Goal: Communication & Community: Answer question/provide support

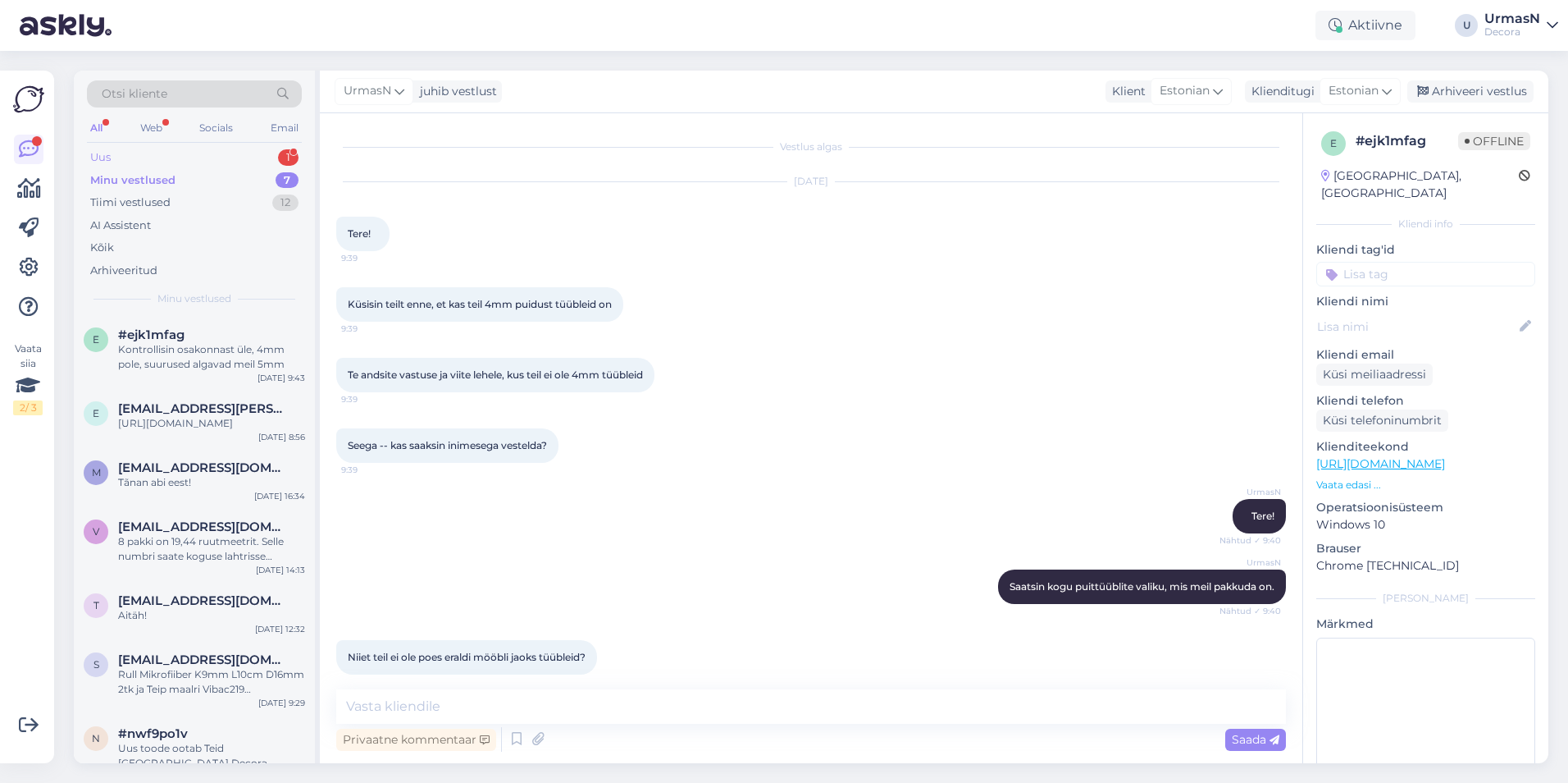
scroll to position [103, 0]
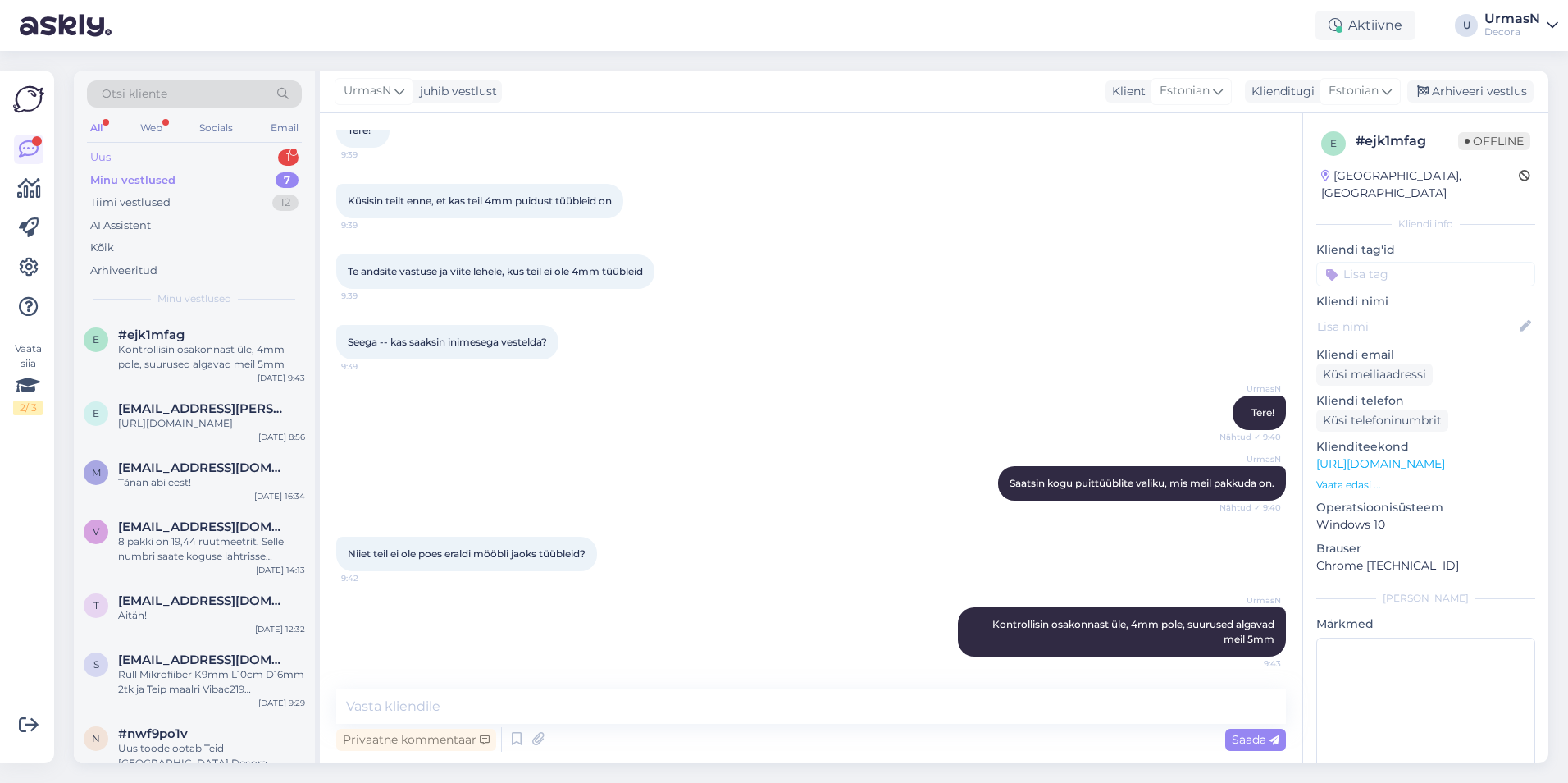
click at [109, 151] on div "Uus" at bounding box center [100, 157] width 20 height 16
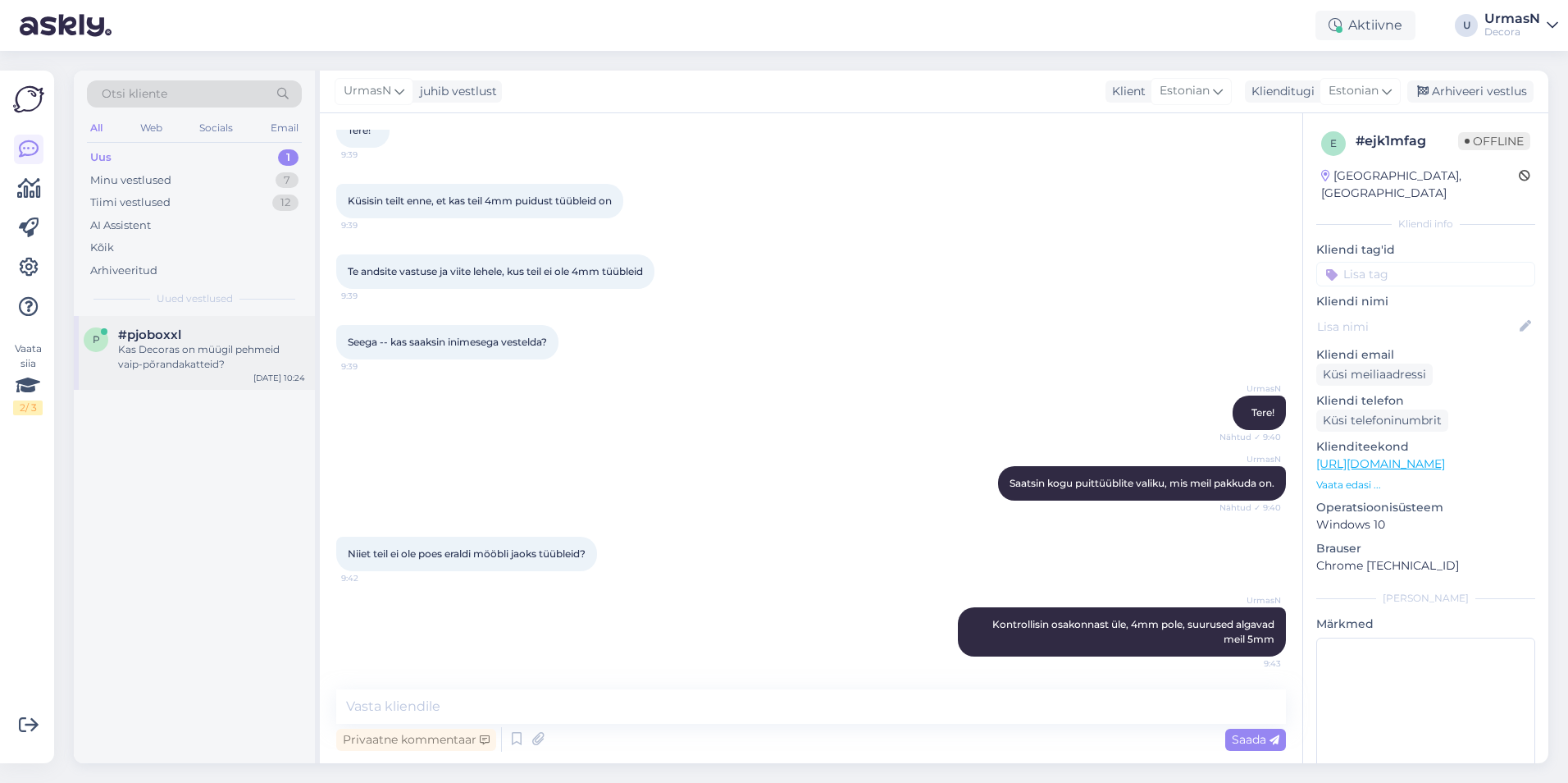
click at [196, 361] on div "Kas Decoras on müügil pehmeid vaip-põrandakatteid?" at bounding box center [212, 357] width 187 height 30
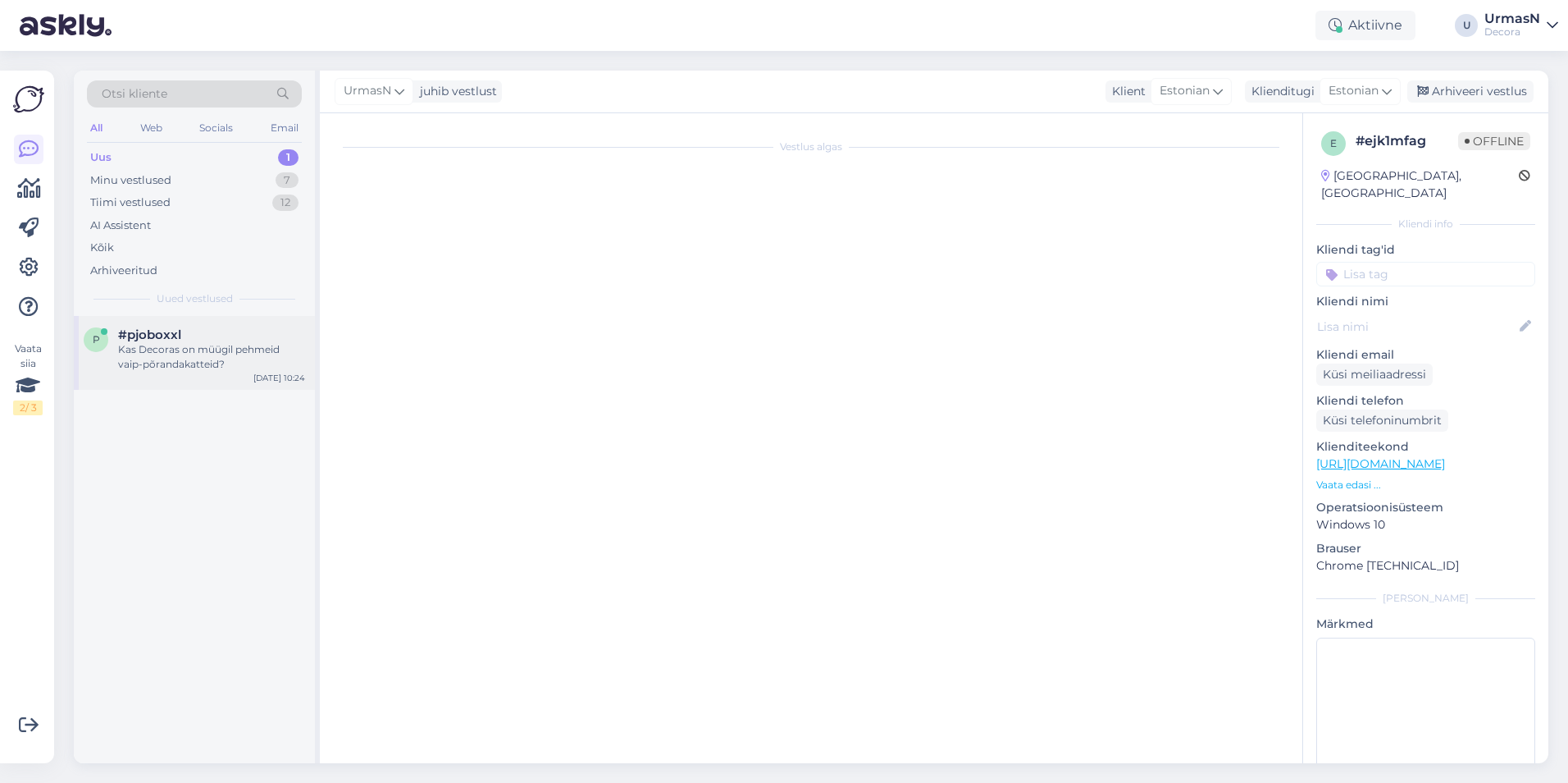
scroll to position [0, 0]
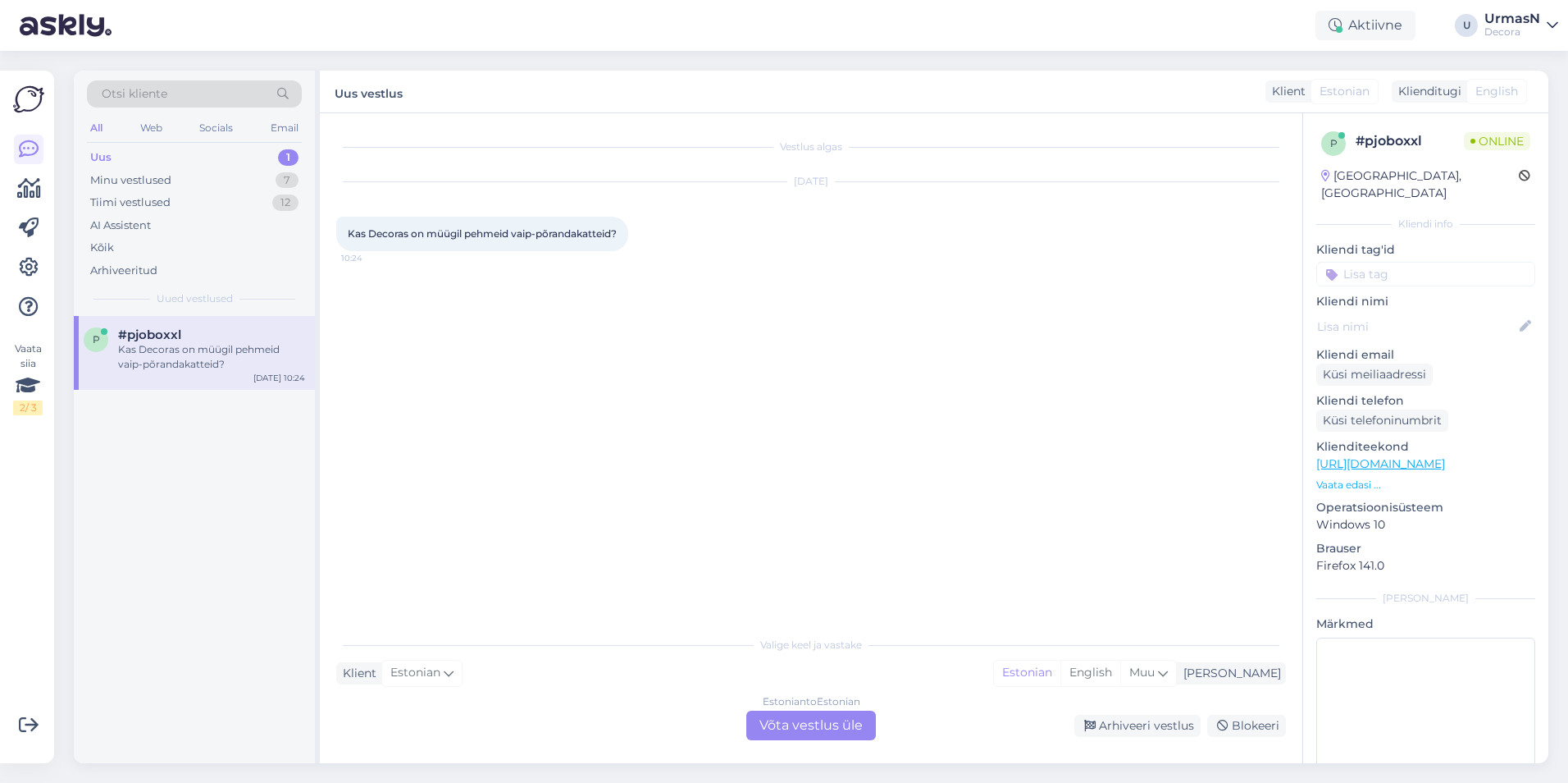
click at [837, 719] on div "Estonian to Estonian Võta vestlus üle" at bounding box center [811, 725] width 129 height 30
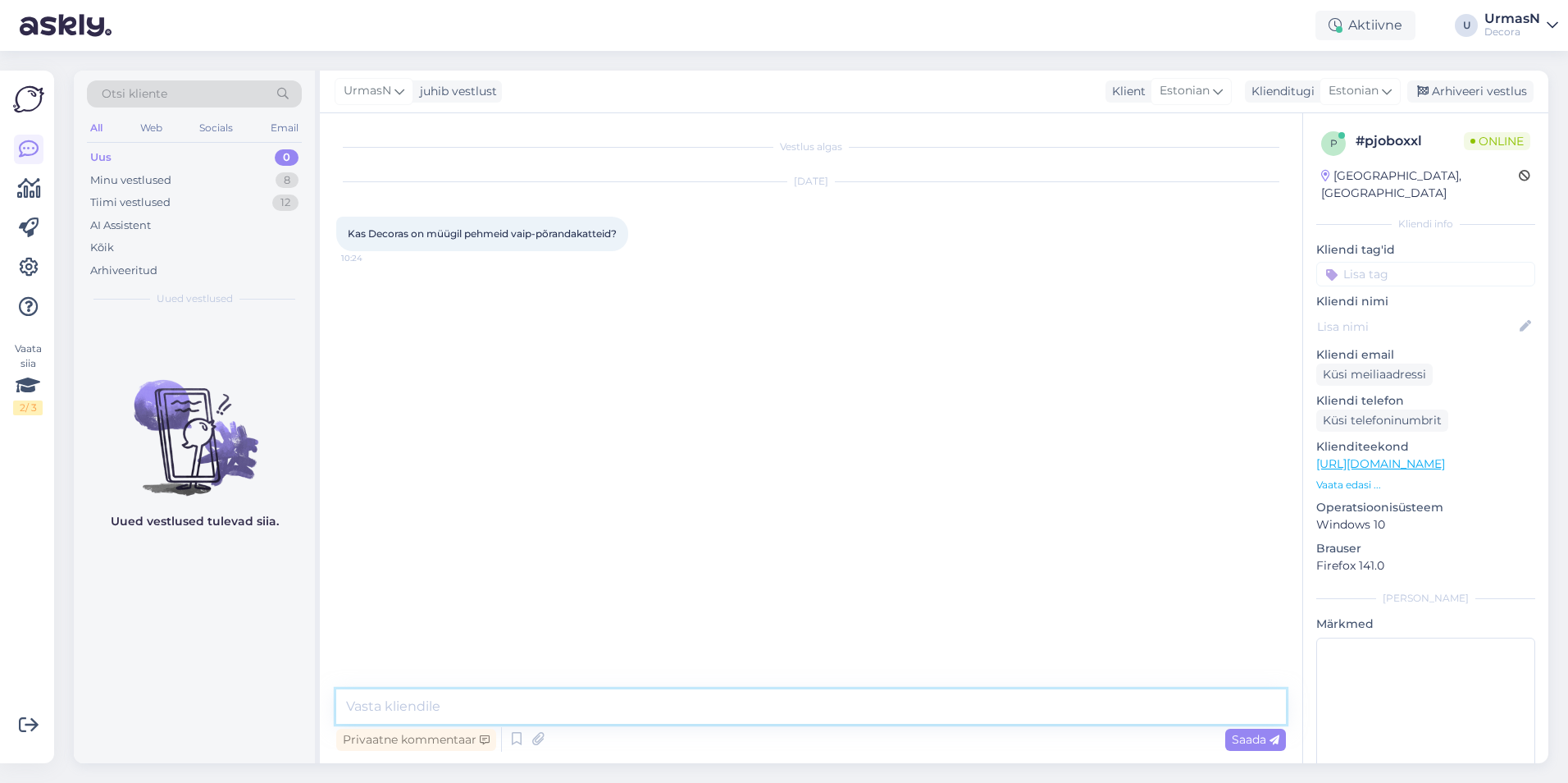
click at [387, 709] on textarea at bounding box center [811, 707] width 950 height 35
type textarea "Tere!"
click at [1338, 477] on p "Vaata edasi ..." at bounding box center [1425, 484] width 219 height 14
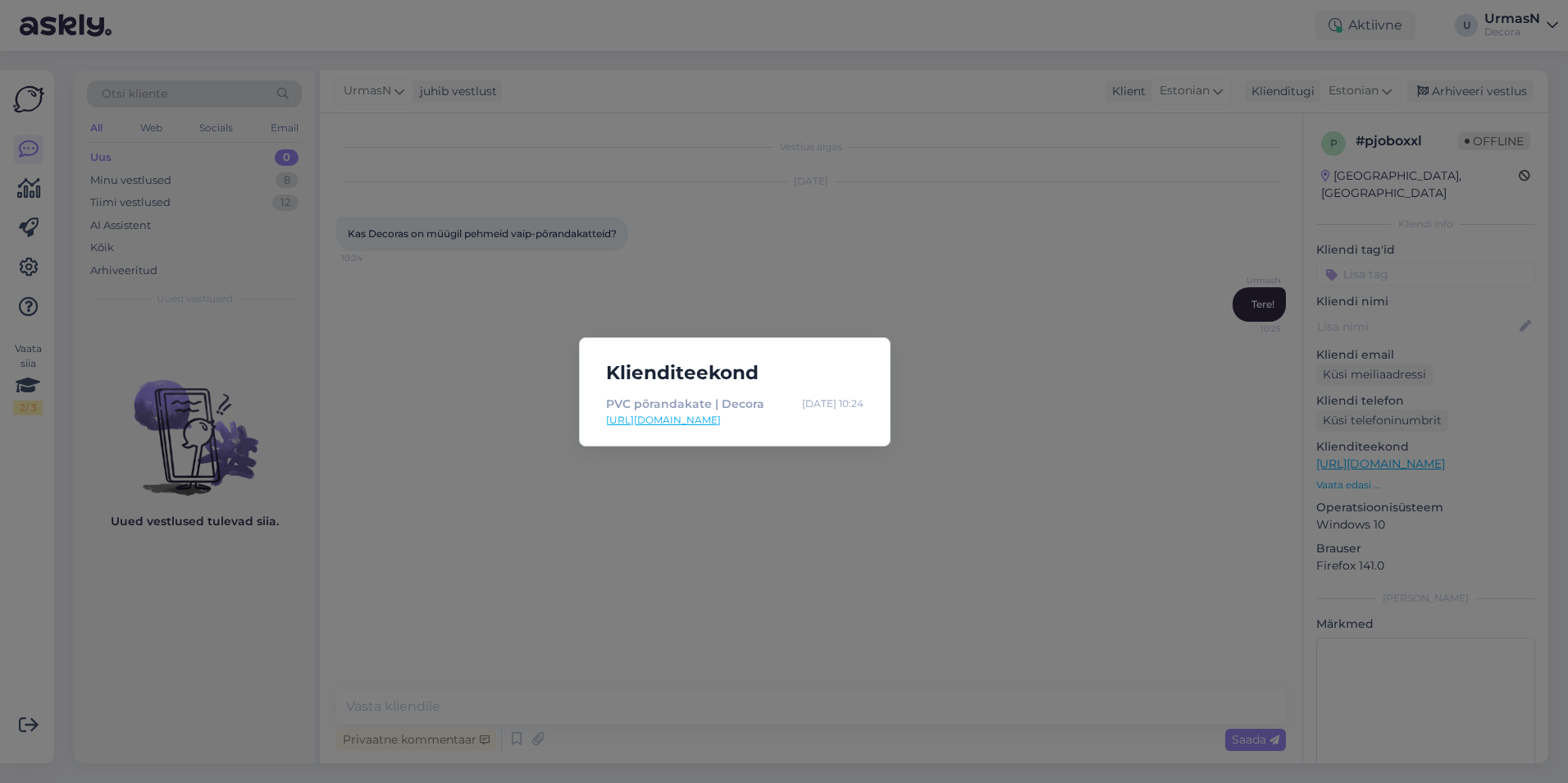
click at [597, 665] on div "Klienditeekond PVC põrandakate | Decora [DATE] 10:24 [URL][DOMAIN_NAME]" at bounding box center [784, 392] width 1568 height 783
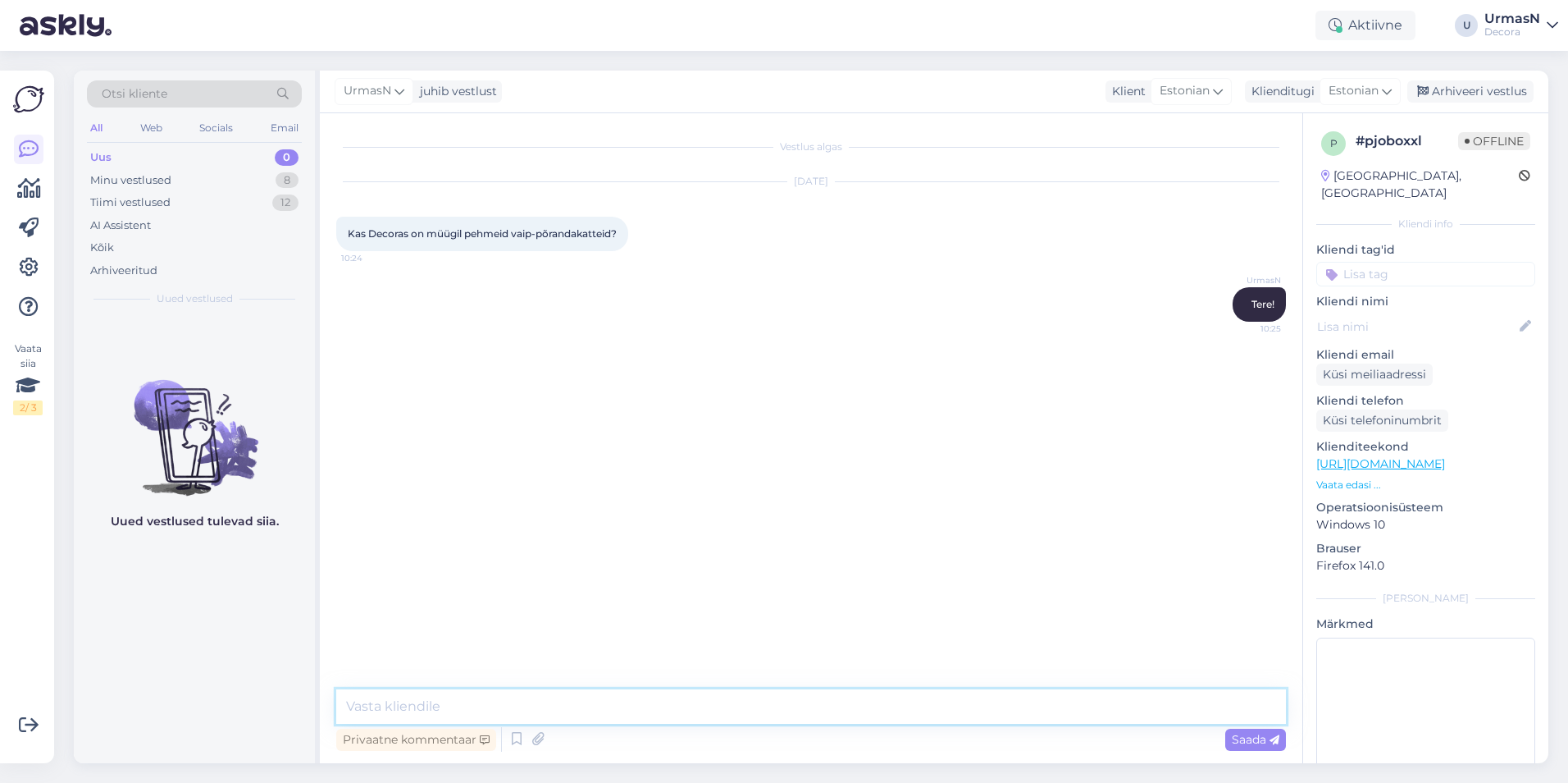
click at [400, 713] on textarea at bounding box center [811, 707] width 950 height 35
paste textarea "[URL][DOMAIN_NAME]"
type textarea "On vaipkatted, ms lõigatakse vastavalt [PERSON_NAME] mõõtudele: [URL][DOMAIN_NA…"
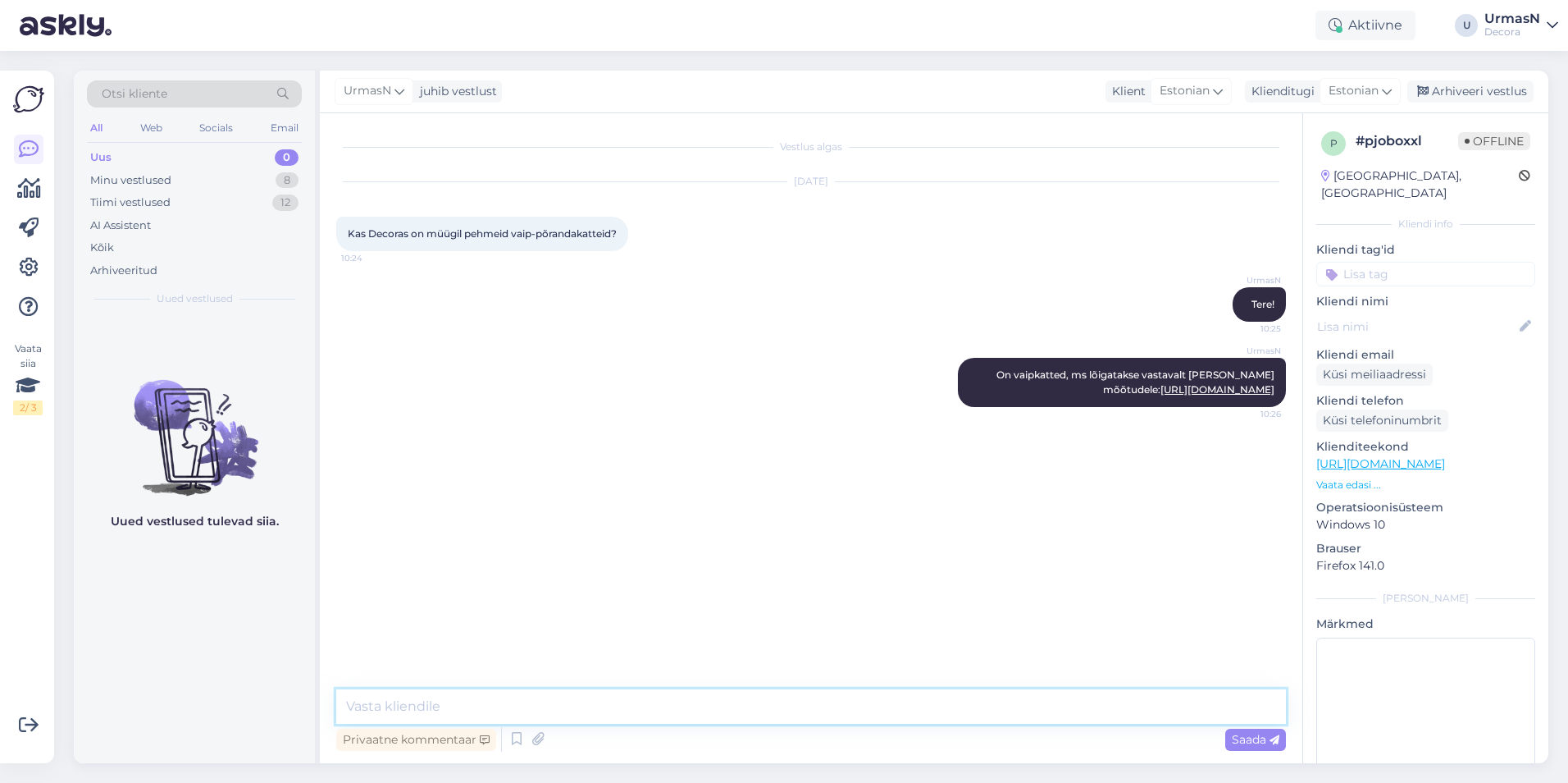
click at [392, 714] on textarea at bounding box center [811, 707] width 950 height 35
paste textarea "[URL][DOMAIN_NAME]"
type textarea "Ja on valmis tükivaibad kindlates mõõtudes: [URL][DOMAIN_NAME]"
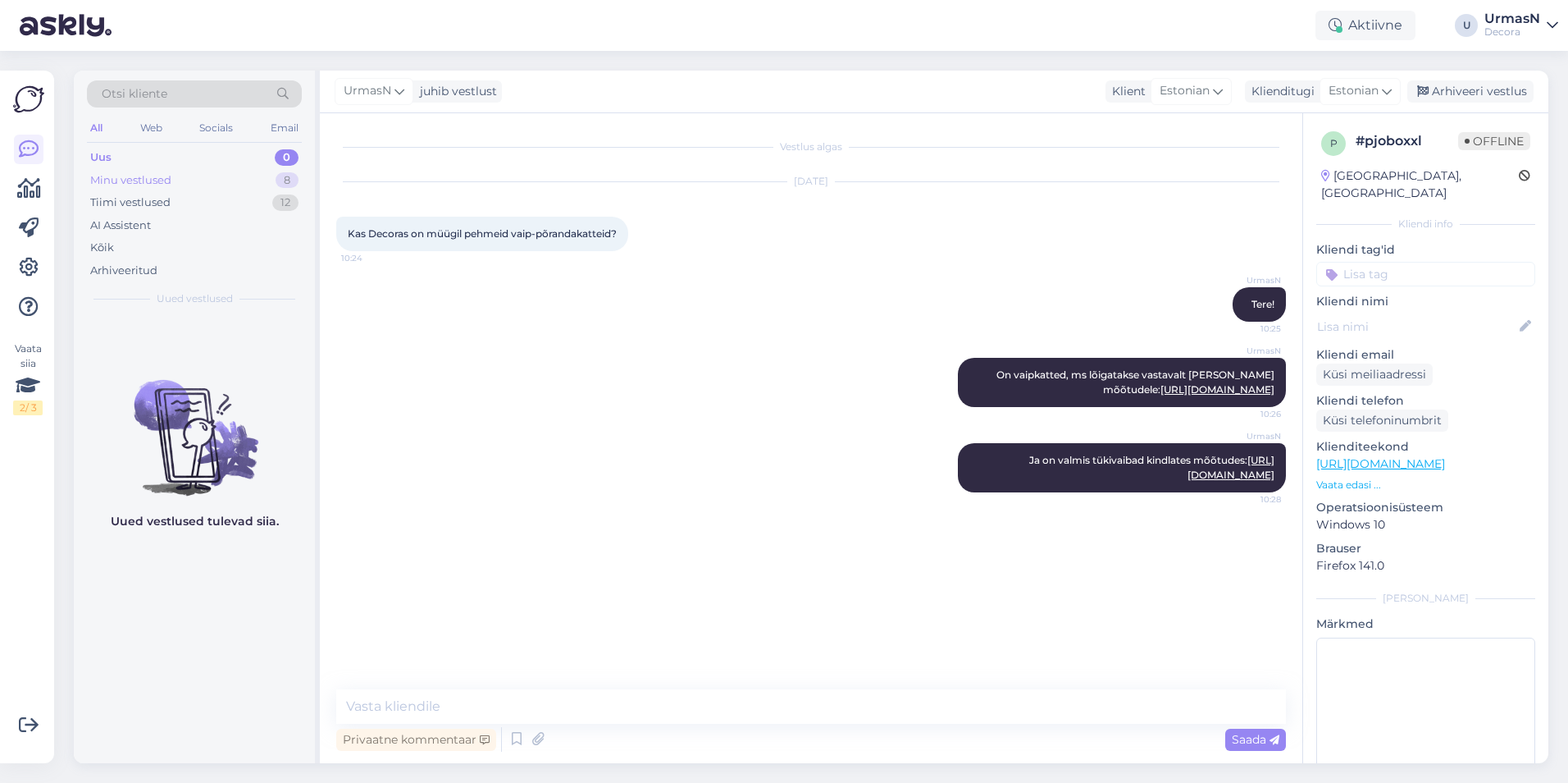
click at [146, 181] on div "Minu vestlused" at bounding box center [131, 180] width 81 height 16
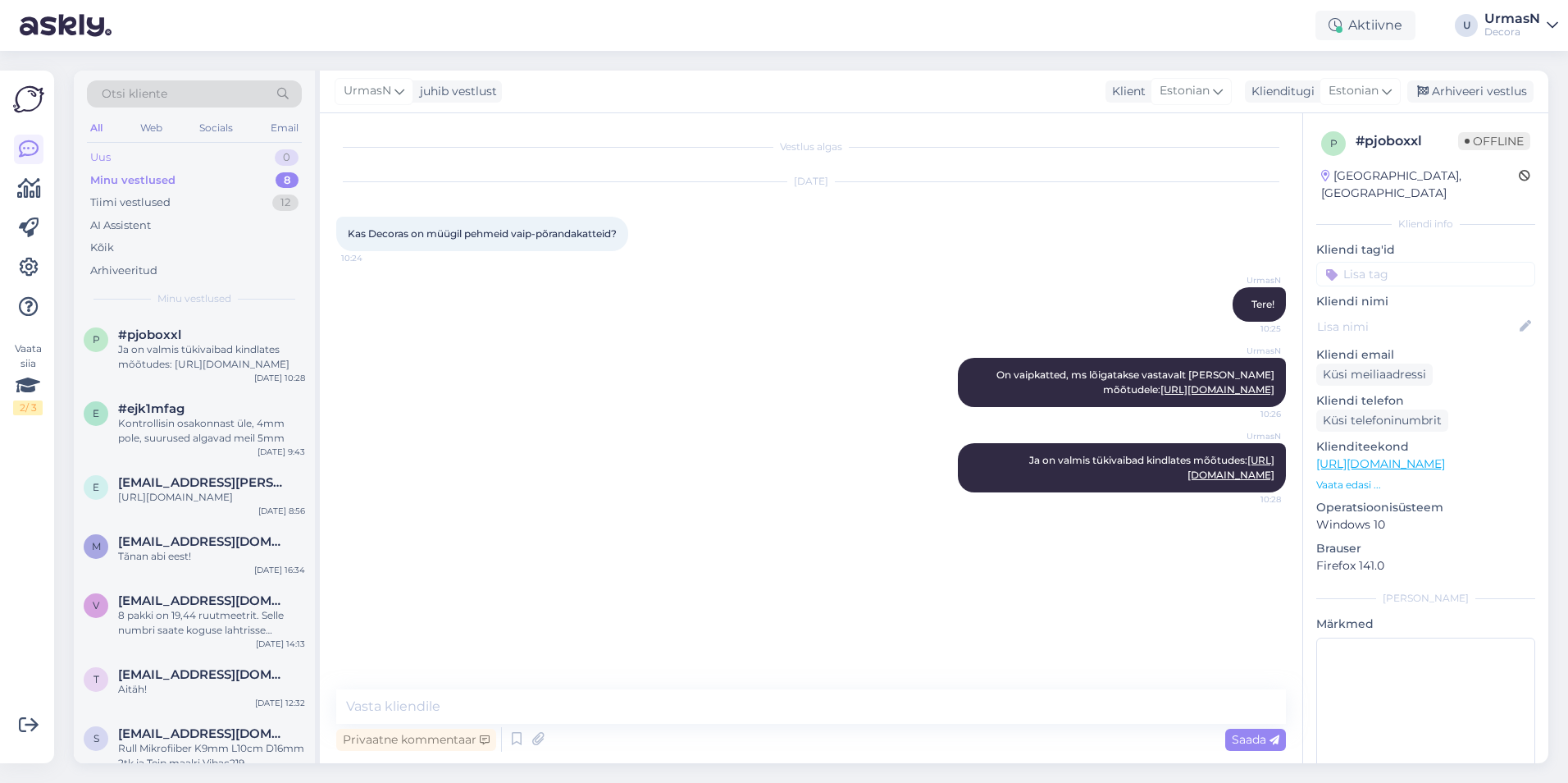
click at [152, 152] on div "Uus 0" at bounding box center [194, 157] width 215 height 23
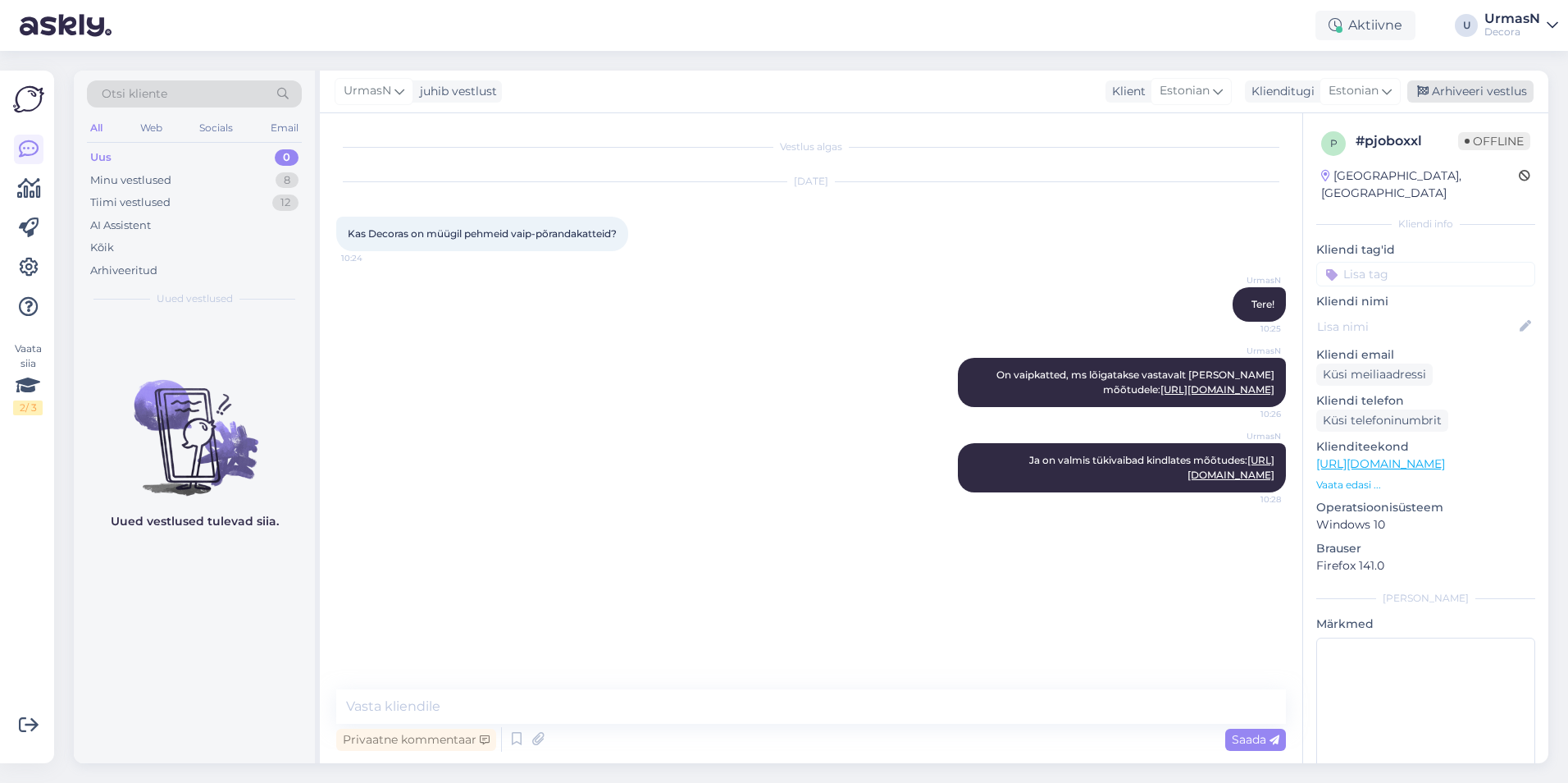
click at [1480, 87] on div "Arhiveeri vestlus" at bounding box center [1471, 91] width 126 height 22
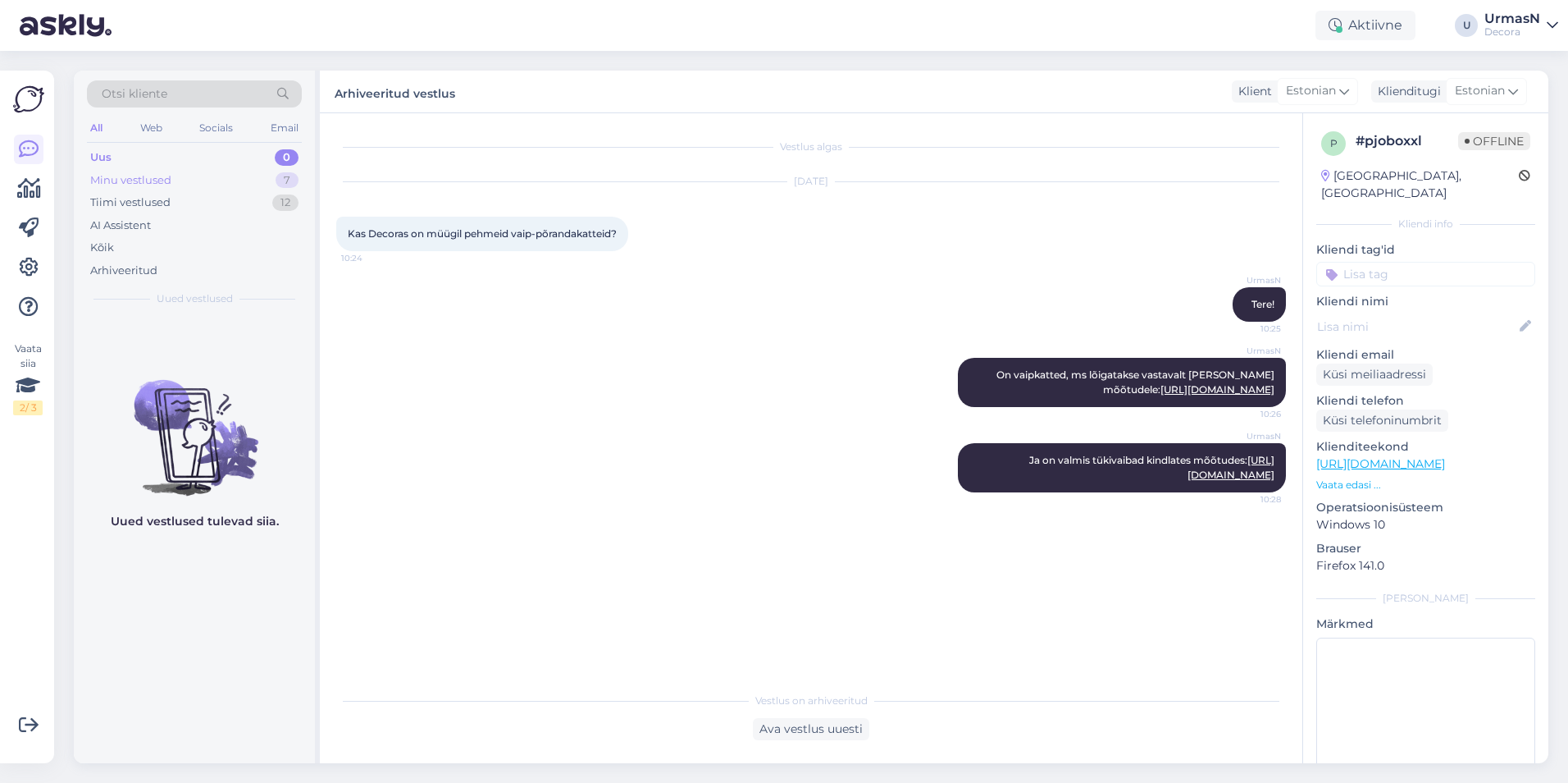
click at [167, 188] on div "Minu vestlused 7" at bounding box center [194, 180] width 215 height 23
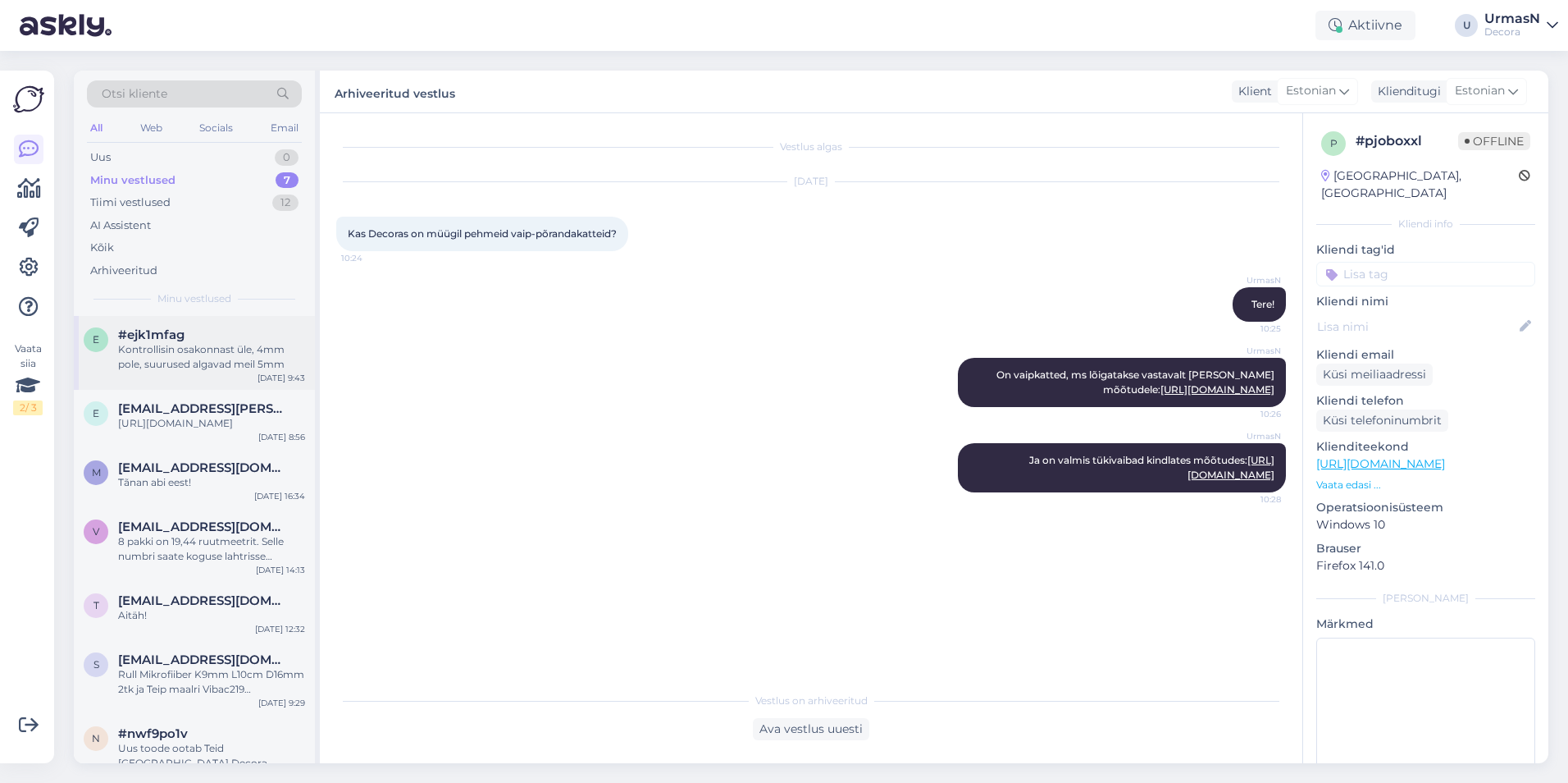
click at [195, 344] on div "Kontrollisin osakonnast üle, 4mm pole, suurused algavad meil 5mm" at bounding box center [212, 357] width 187 height 30
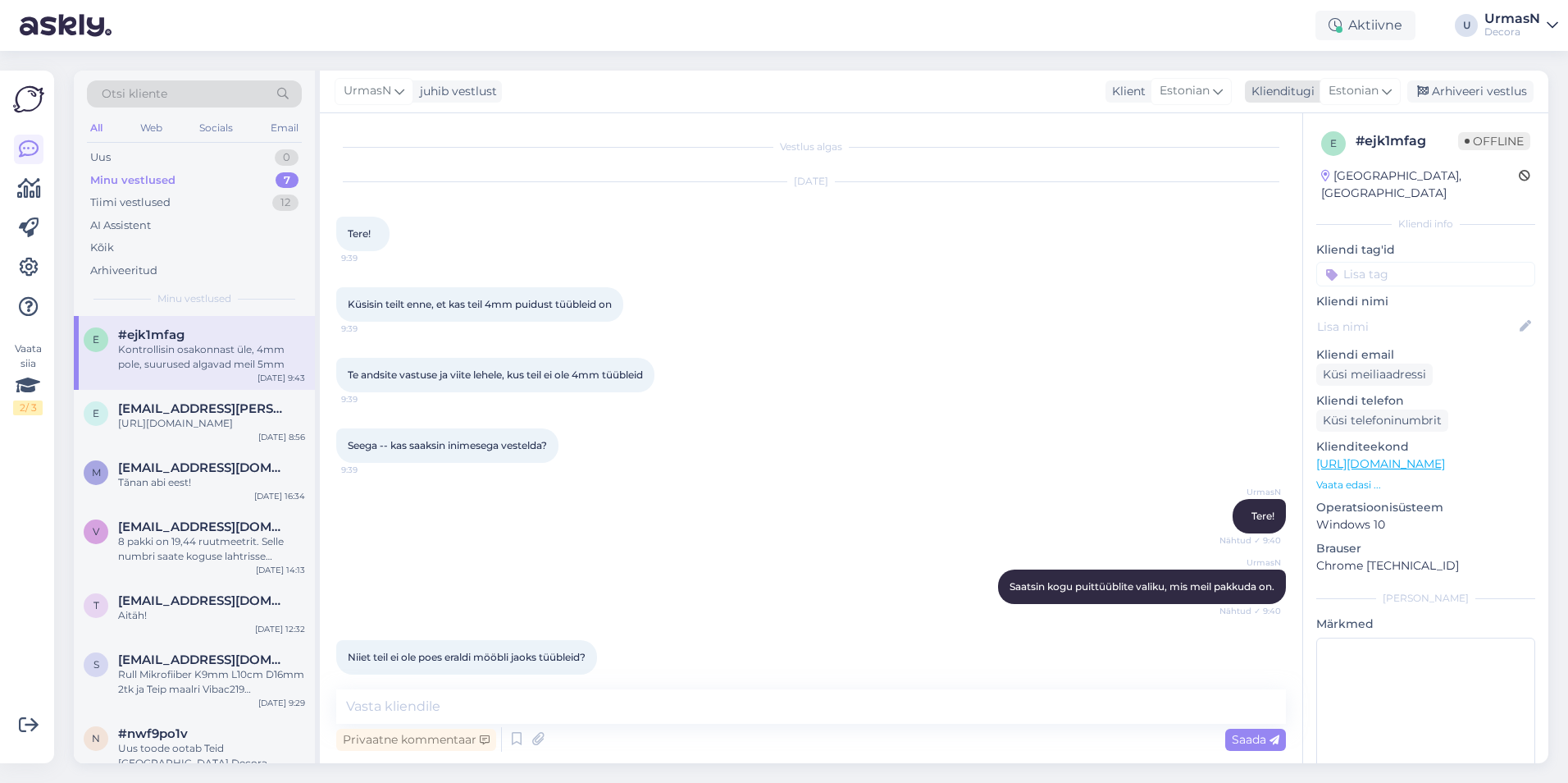
scroll to position [103, 0]
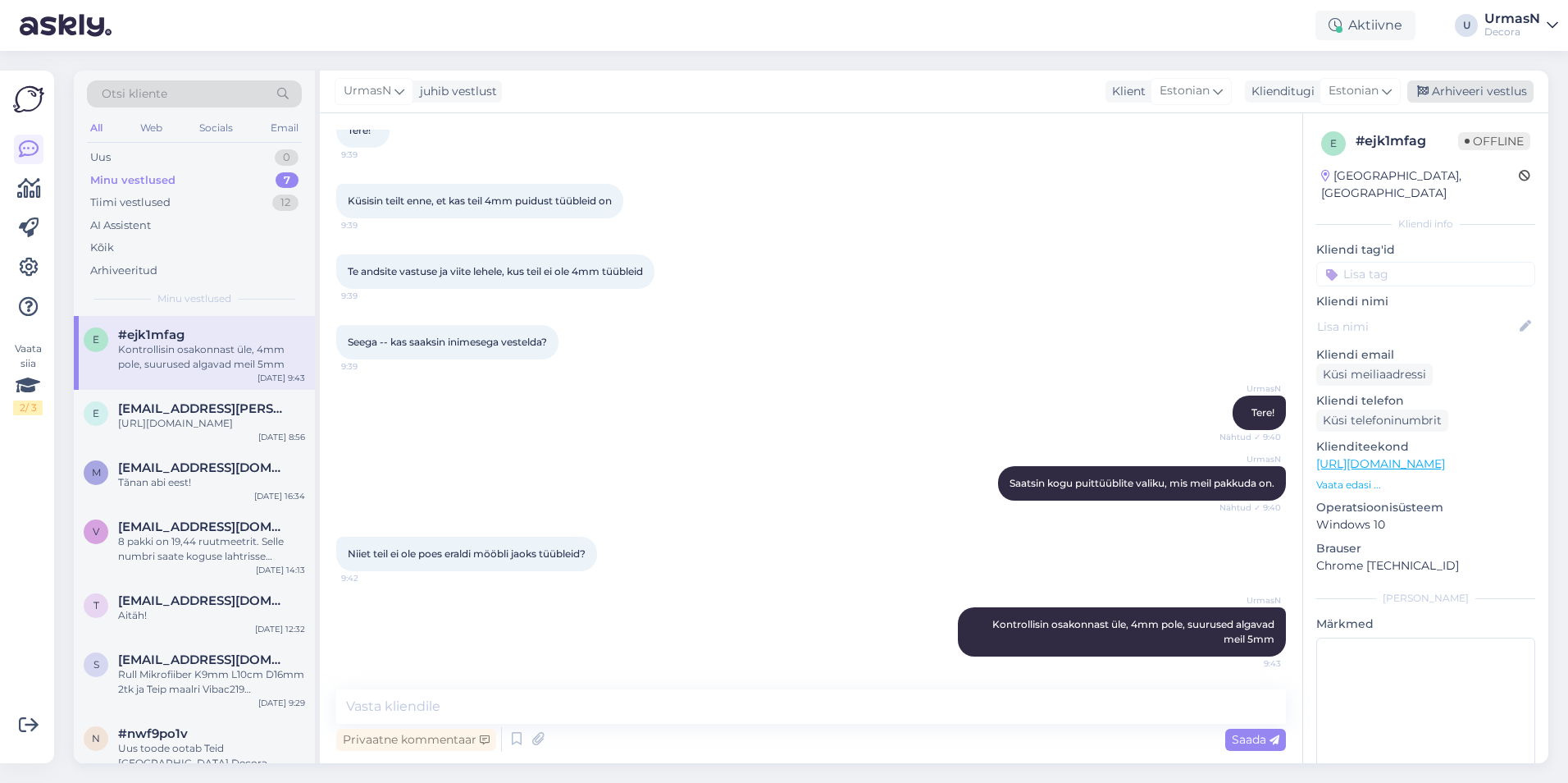
click at [1492, 87] on div "Arhiveeri vestlus" at bounding box center [1471, 91] width 126 height 22
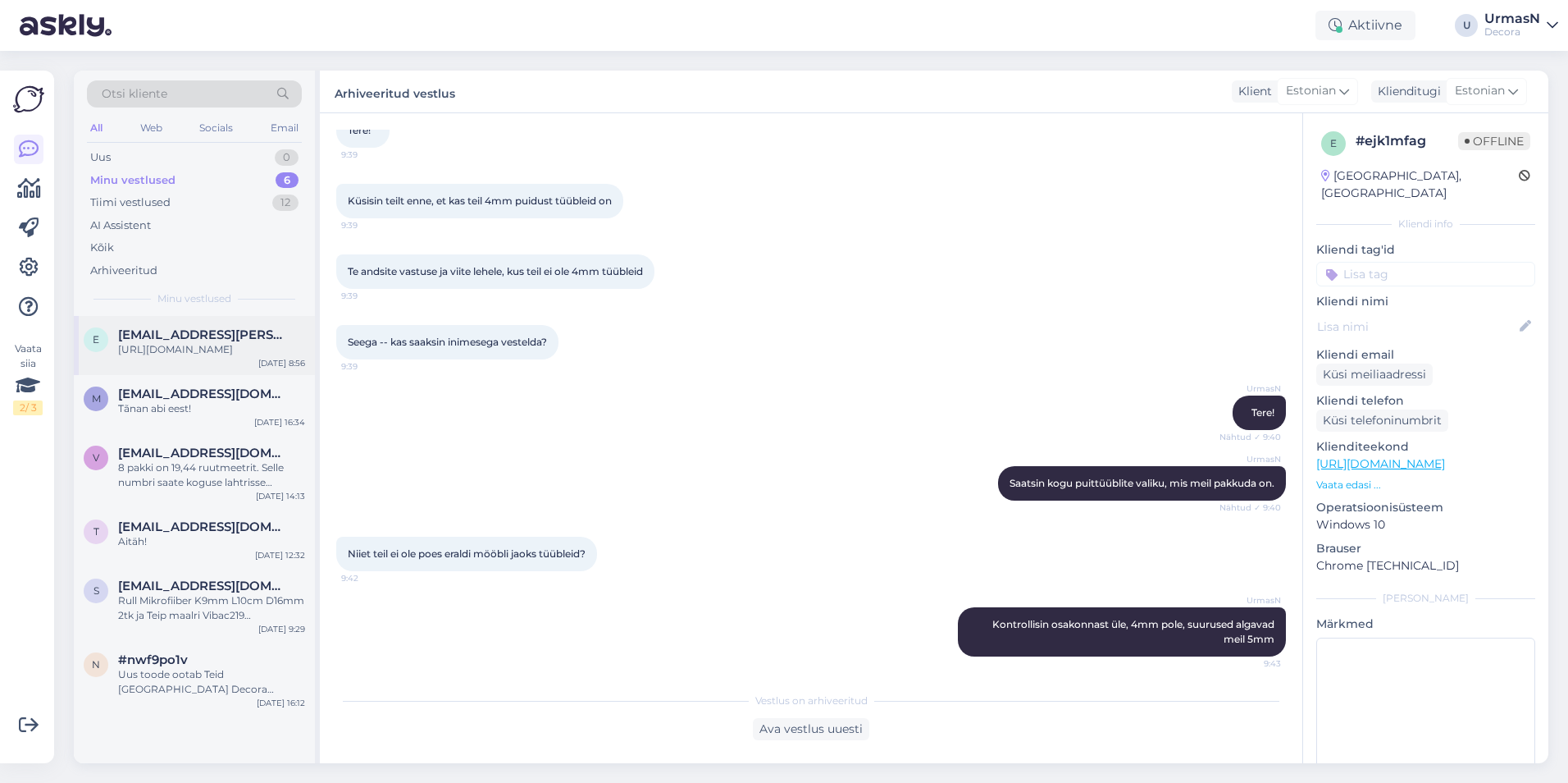
click at [181, 355] on div "[URL][DOMAIN_NAME]" at bounding box center [212, 349] width 187 height 14
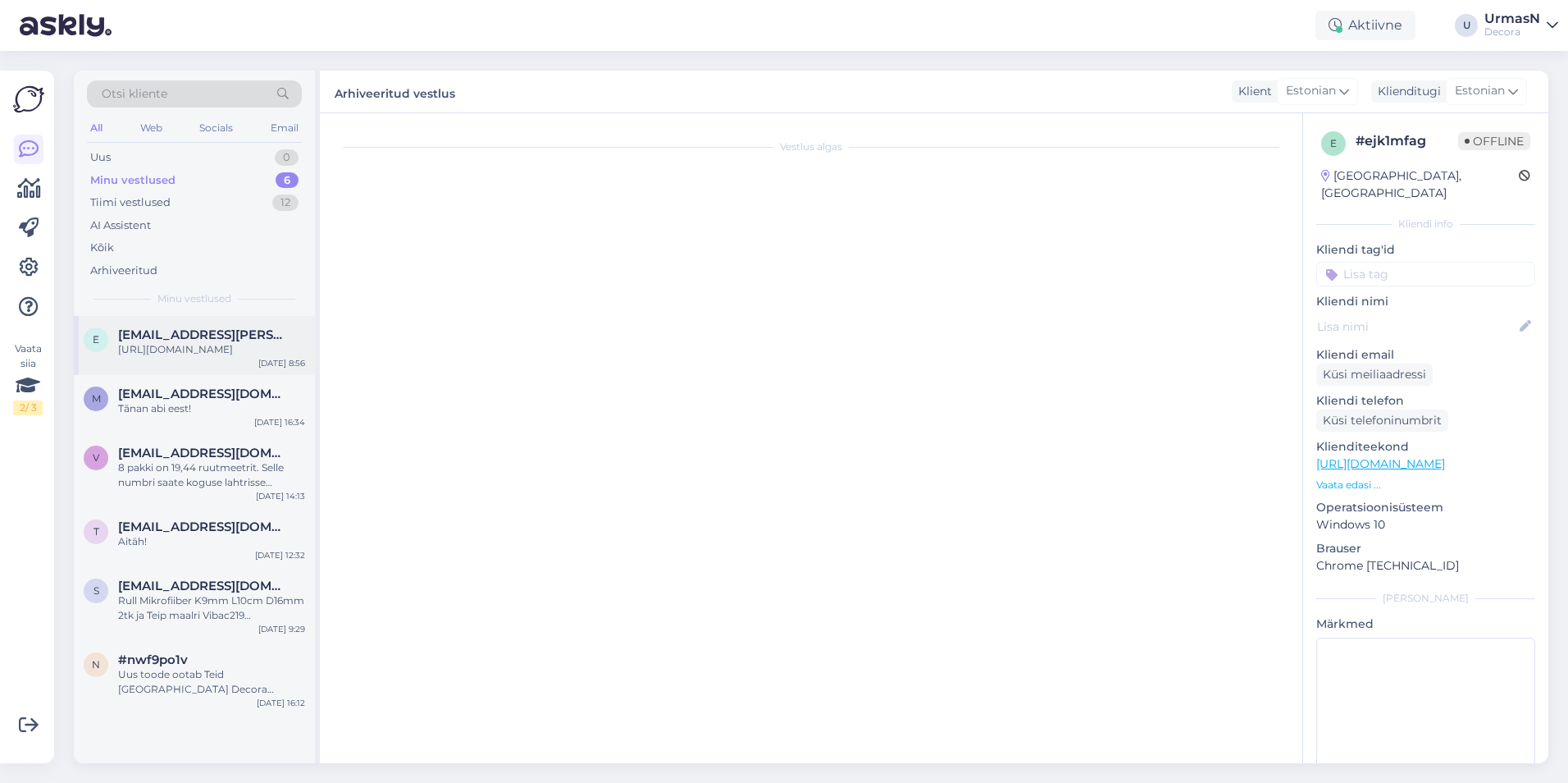
scroll to position [41, 0]
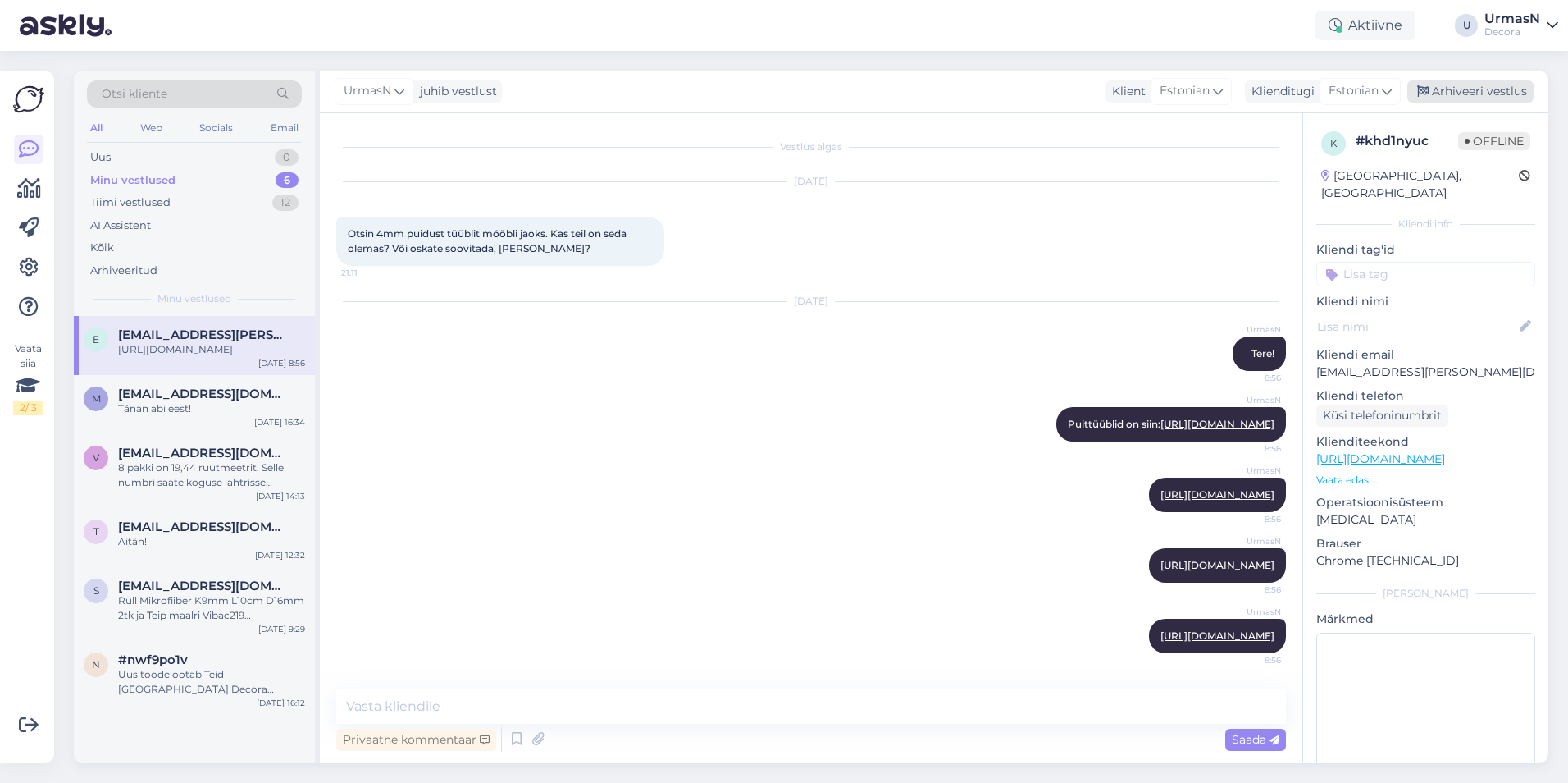
click at [1468, 90] on div "Arhiveeri vestlus" at bounding box center [1471, 91] width 126 height 22
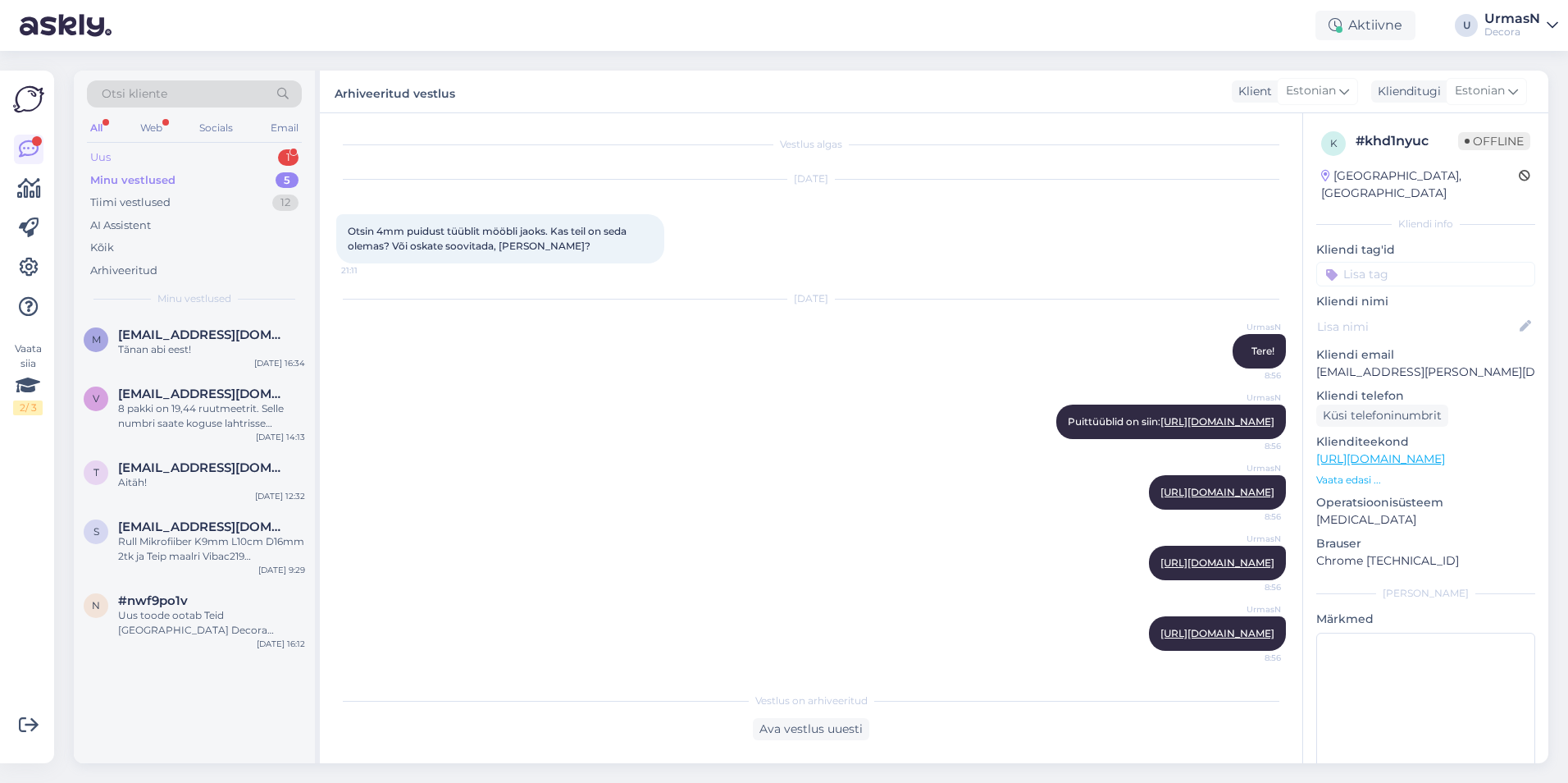
click at [119, 156] on div "Uus 1" at bounding box center [194, 157] width 215 height 23
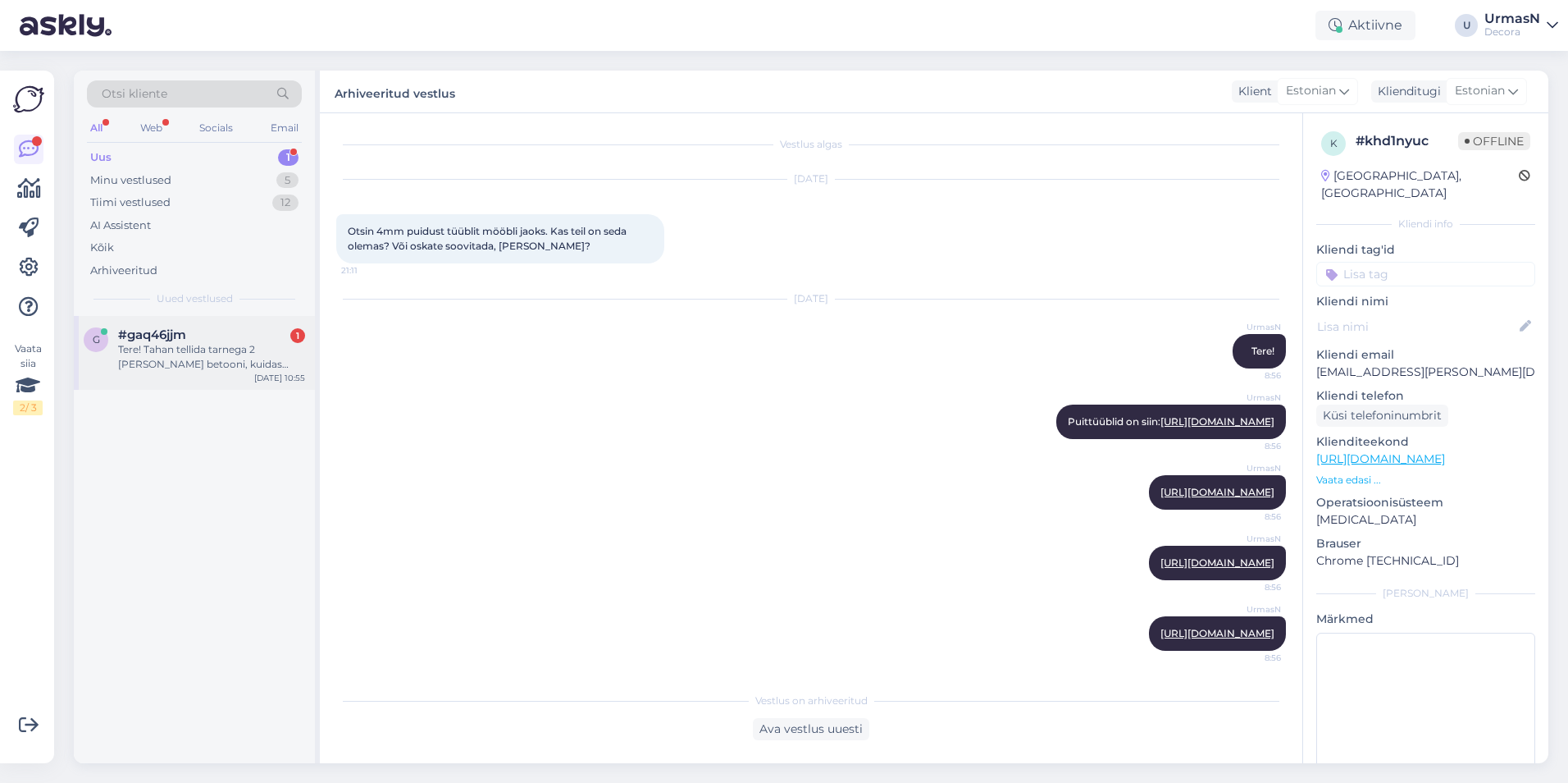
click at [205, 337] on div "#gaq46jjm 1" at bounding box center [212, 335] width 187 height 14
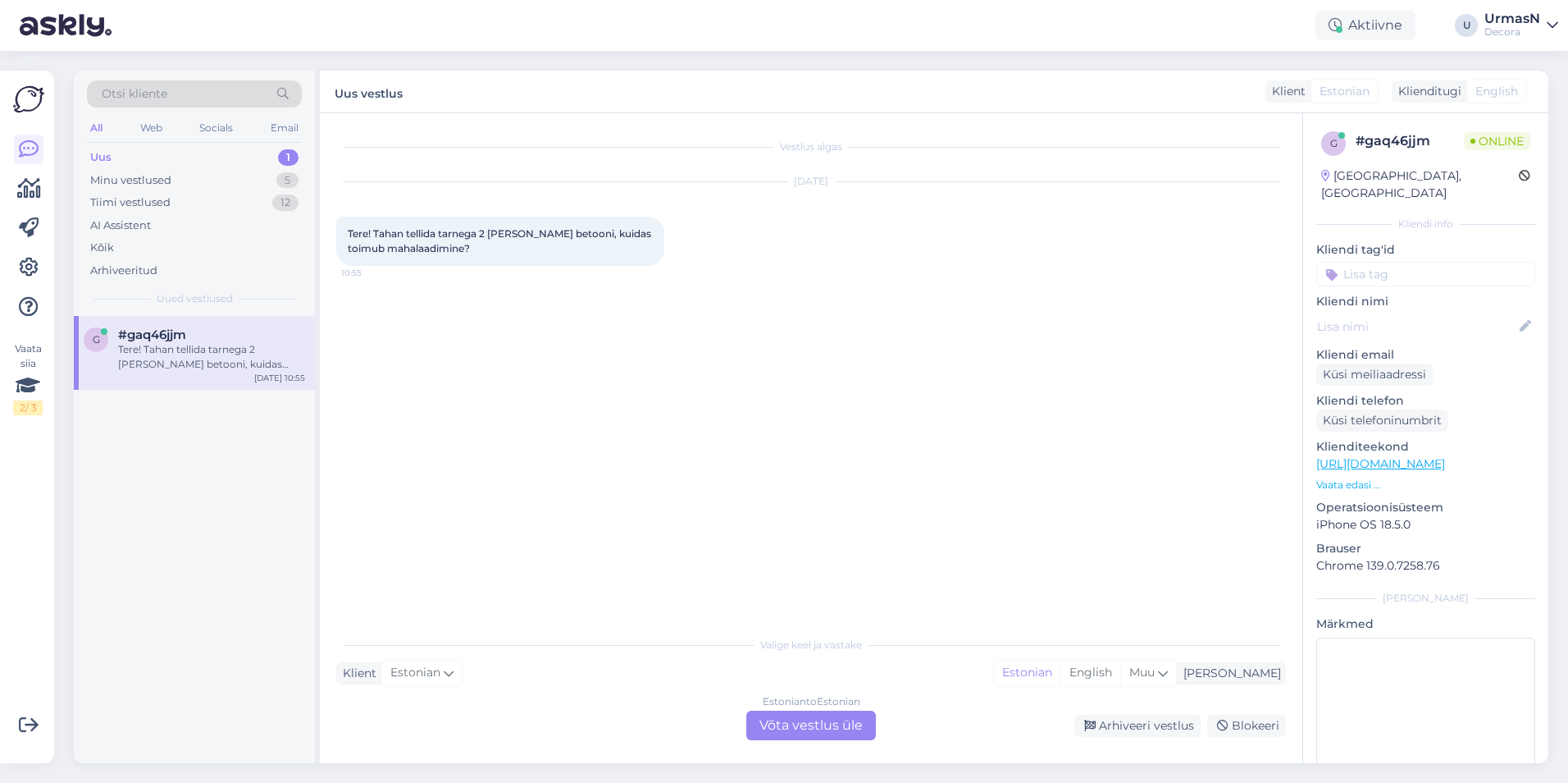
click at [802, 718] on div "Estonian to Estonian Võta vestlus üle" at bounding box center [811, 725] width 129 height 30
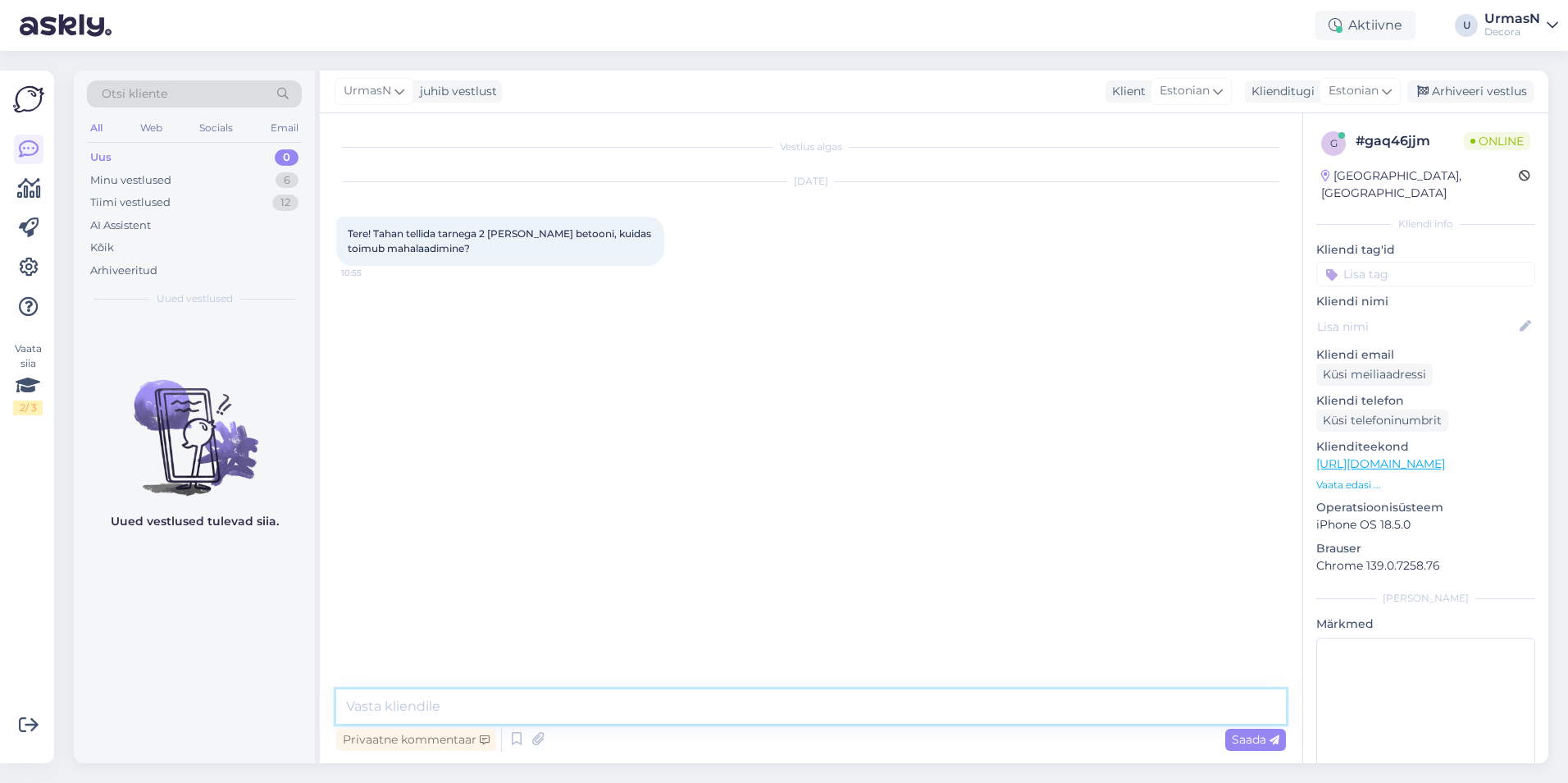
click at [395, 699] on textarea at bounding box center [811, 707] width 950 height 35
type textarea "Tere!"
click at [435, 708] on textarea "Sõltub, kuhu [PERSON_NAME] tellida soovite" at bounding box center [811, 707] width 950 height 35
click at [686, 709] on textarea "Sõltub, kuhu piirkonda [PERSON_NAME] tellida soovite" at bounding box center [811, 707] width 950 height 35
type textarea "Sõltub, kuhu piirkonda [PERSON_NAME] tellida soovite [PERSON_NAME] on aluspind.…"
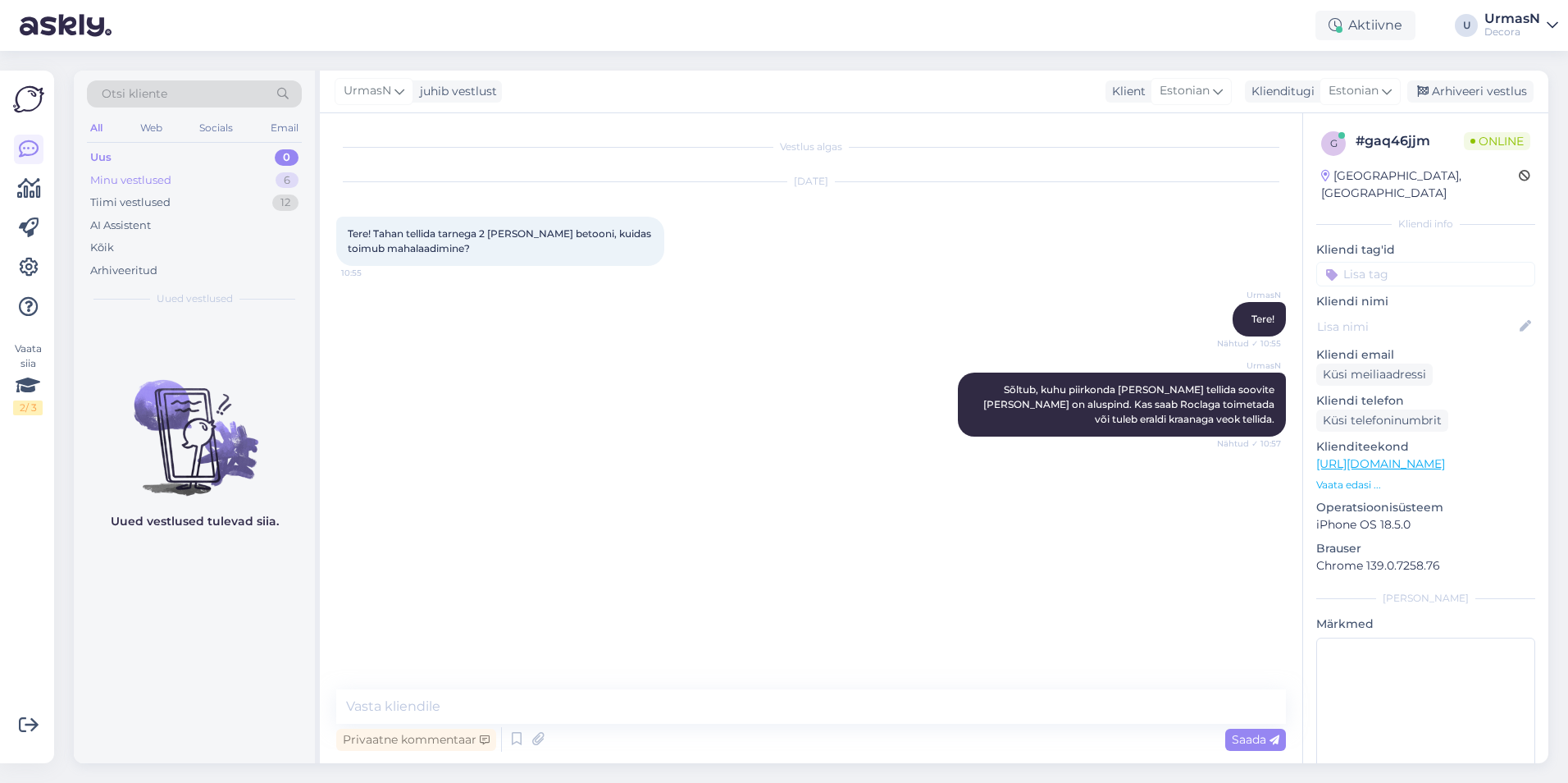
click at [116, 175] on div "Minu vestlused" at bounding box center [131, 180] width 81 height 16
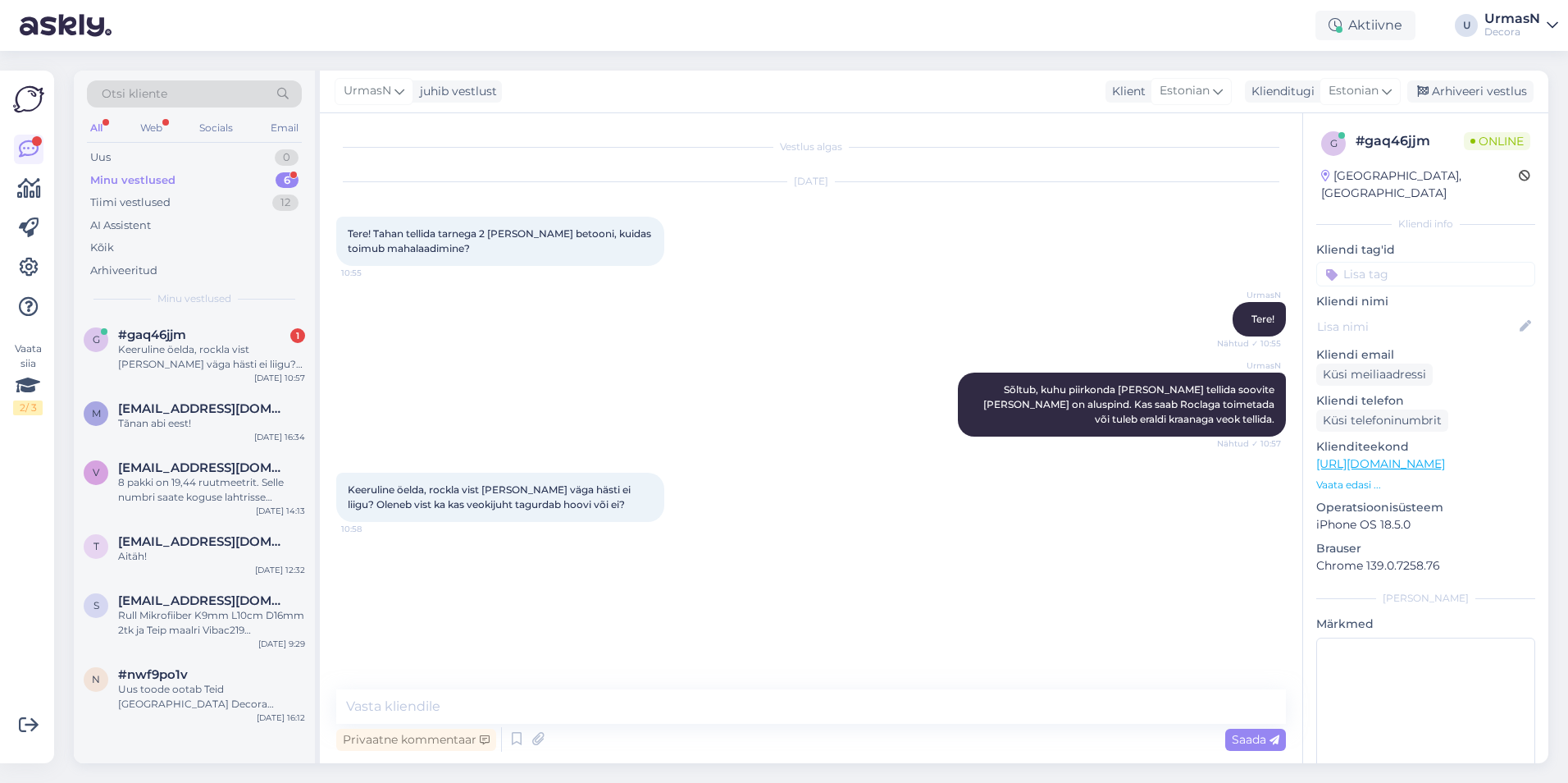
click at [1352, 477] on p "Vaata edasi ..." at bounding box center [1425, 484] width 219 height 14
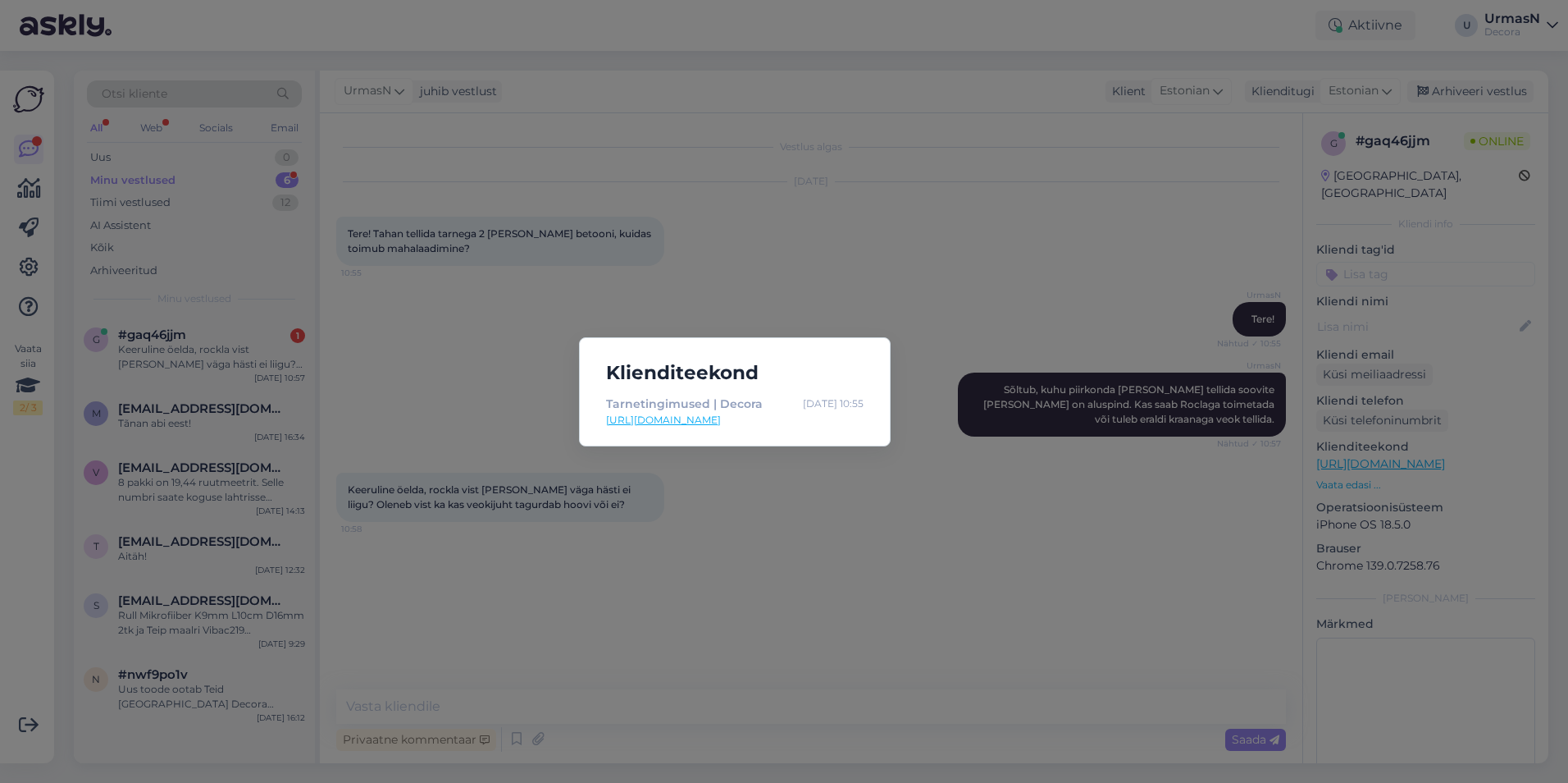
click at [1103, 505] on div "Klienditeekond Tarnetingimused | Decora [DATE] 10:55 [URL][DOMAIN_NAME]" at bounding box center [784, 392] width 1568 height 783
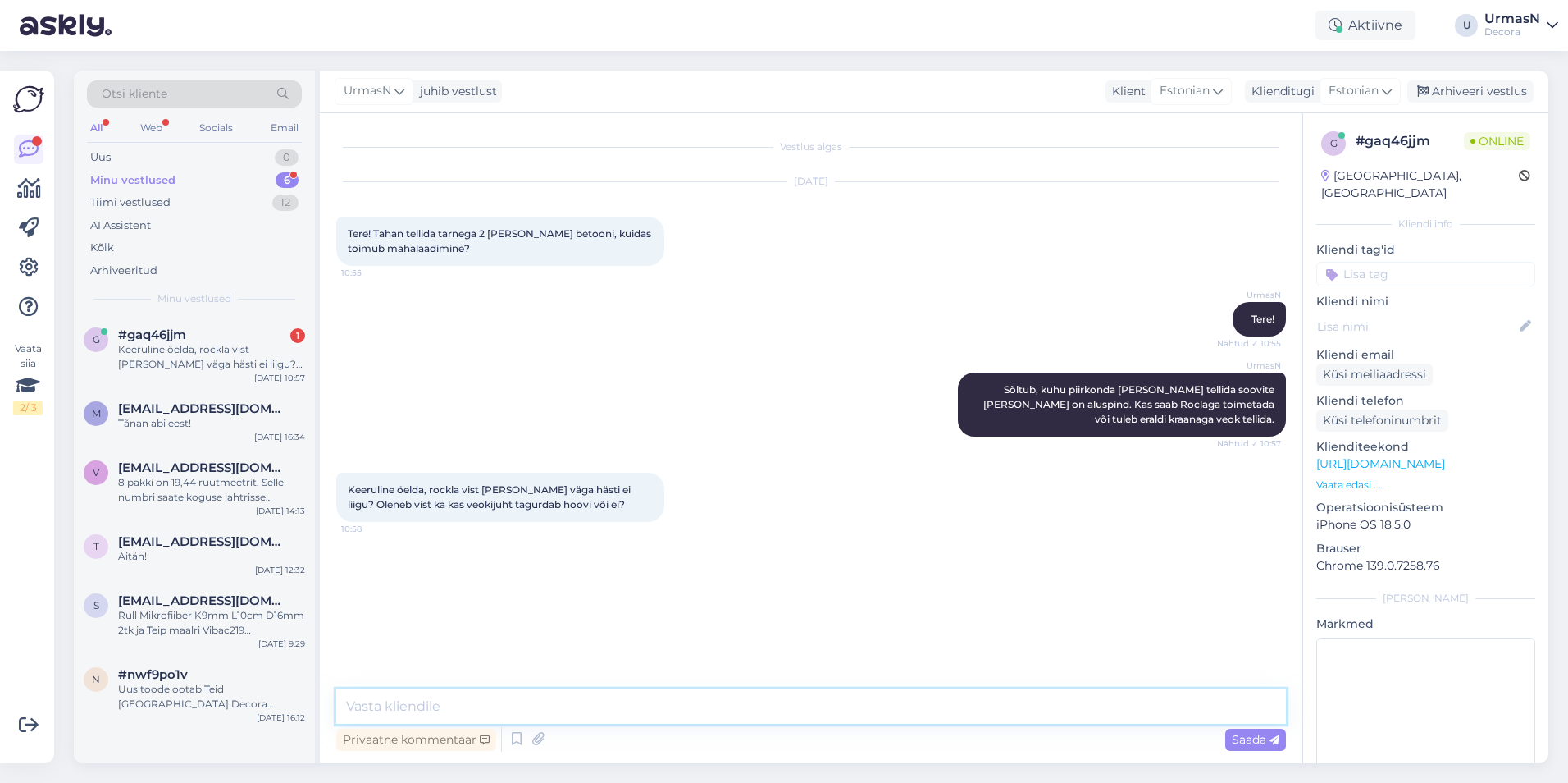
click at [527, 707] on textarea at bounding box center [811, 707] width 950 height 35
type textarea "Kui mahub, siis tagurdatakse hoovi."
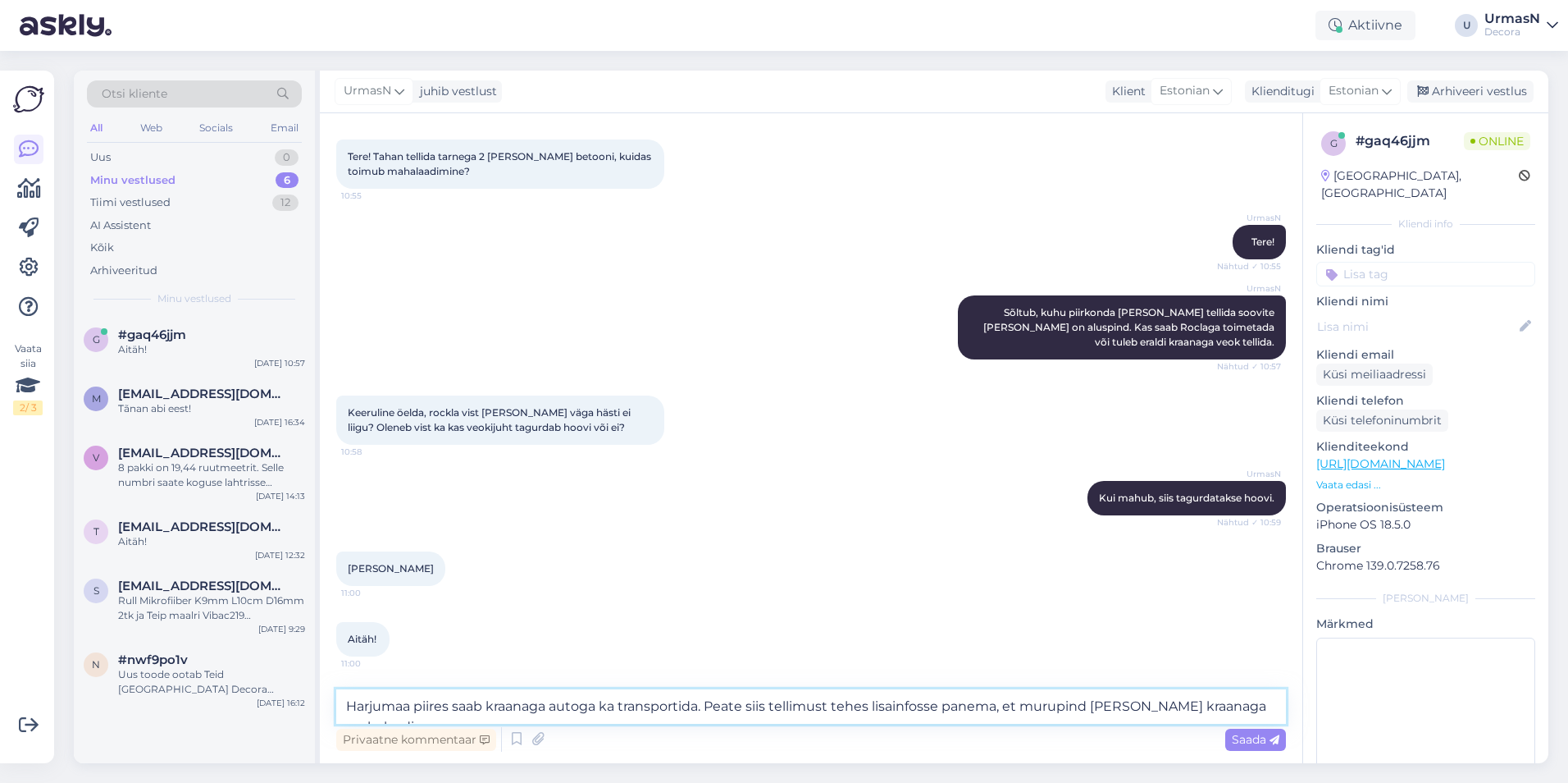
scroll to position [94, 0]
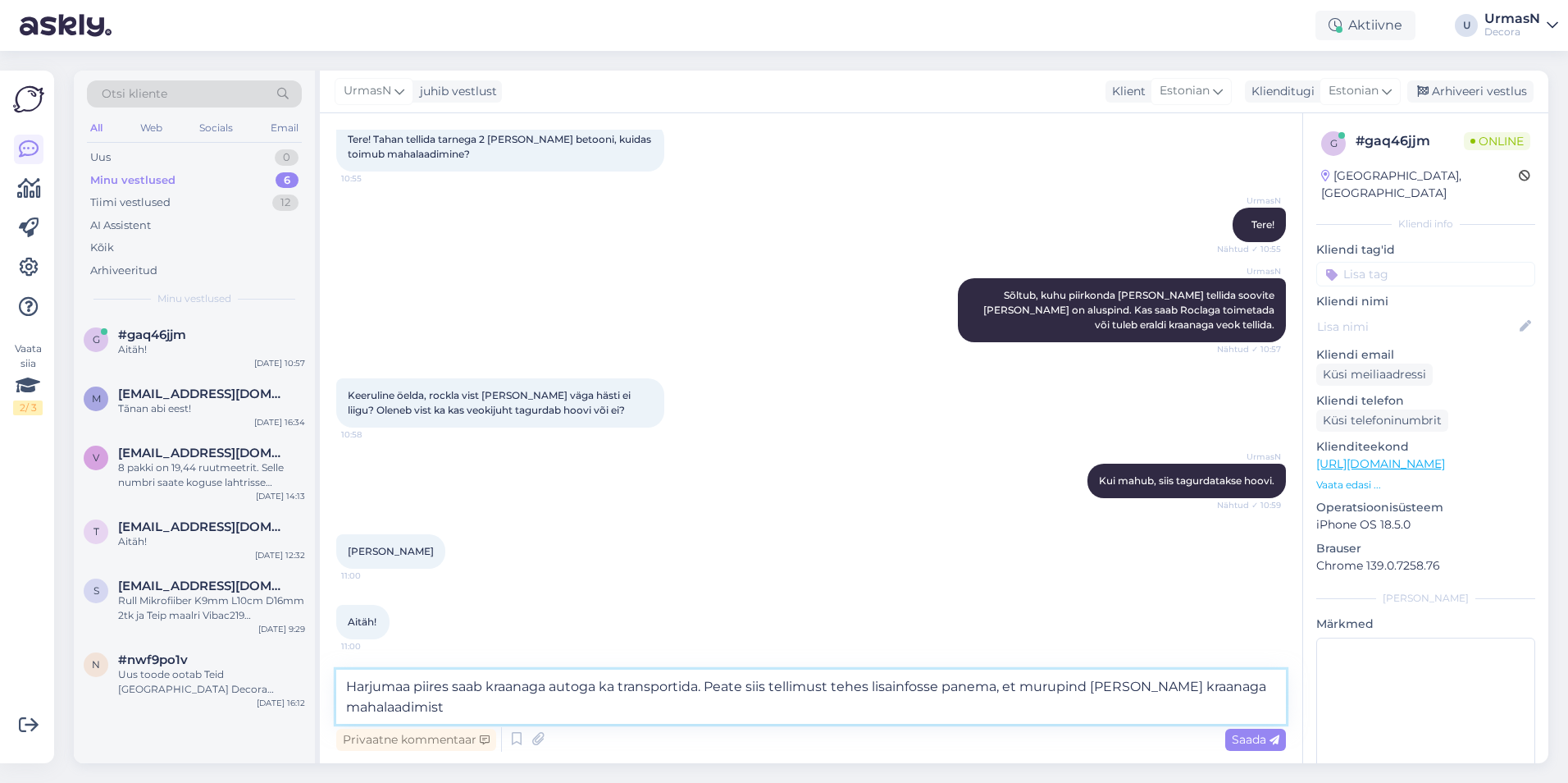
type textarea "Harjumaa piires saab kraanaga autoga ka transportida. Peate siis tellimust tehe…"
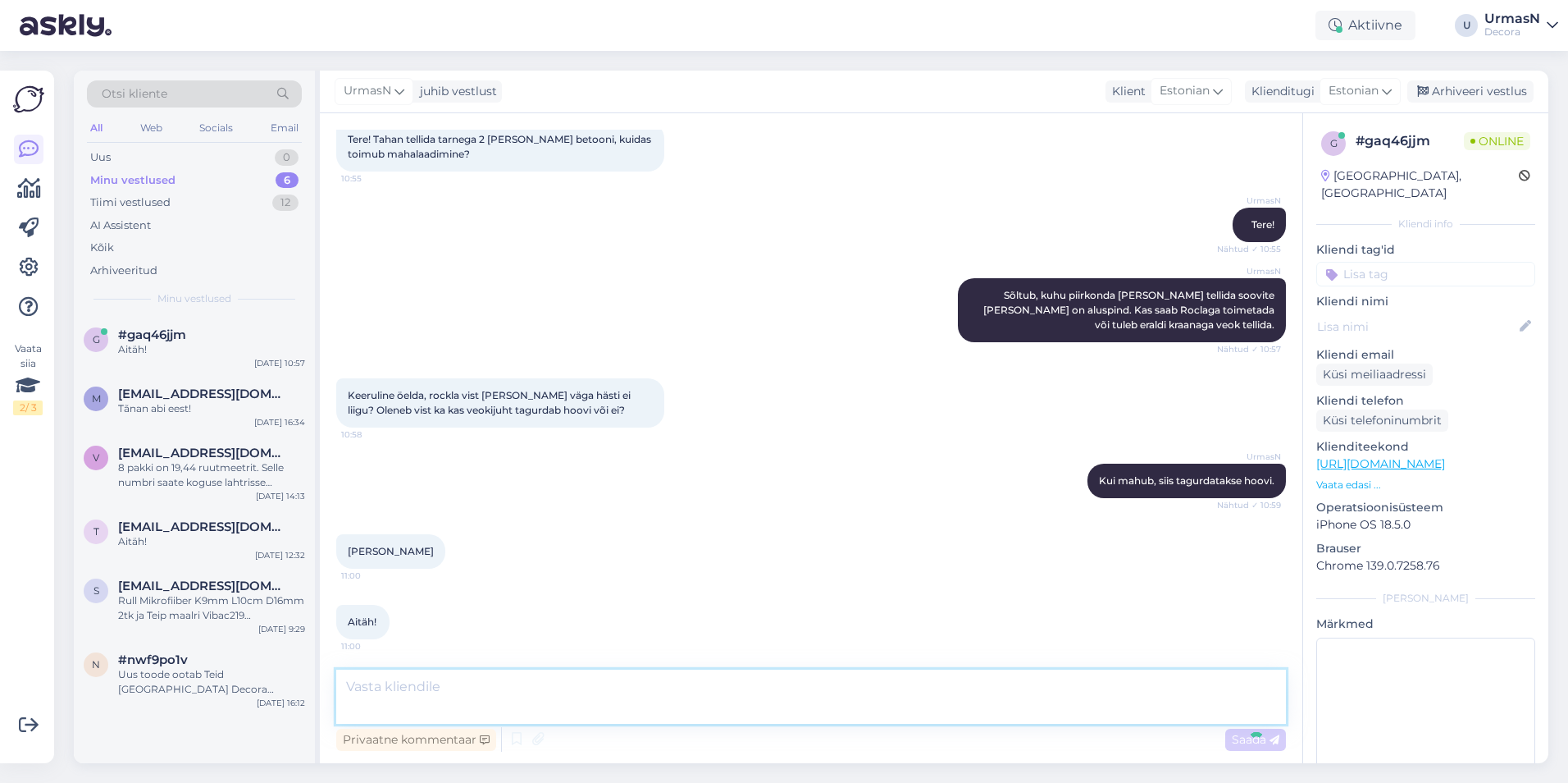
scroll to position [177, 0]
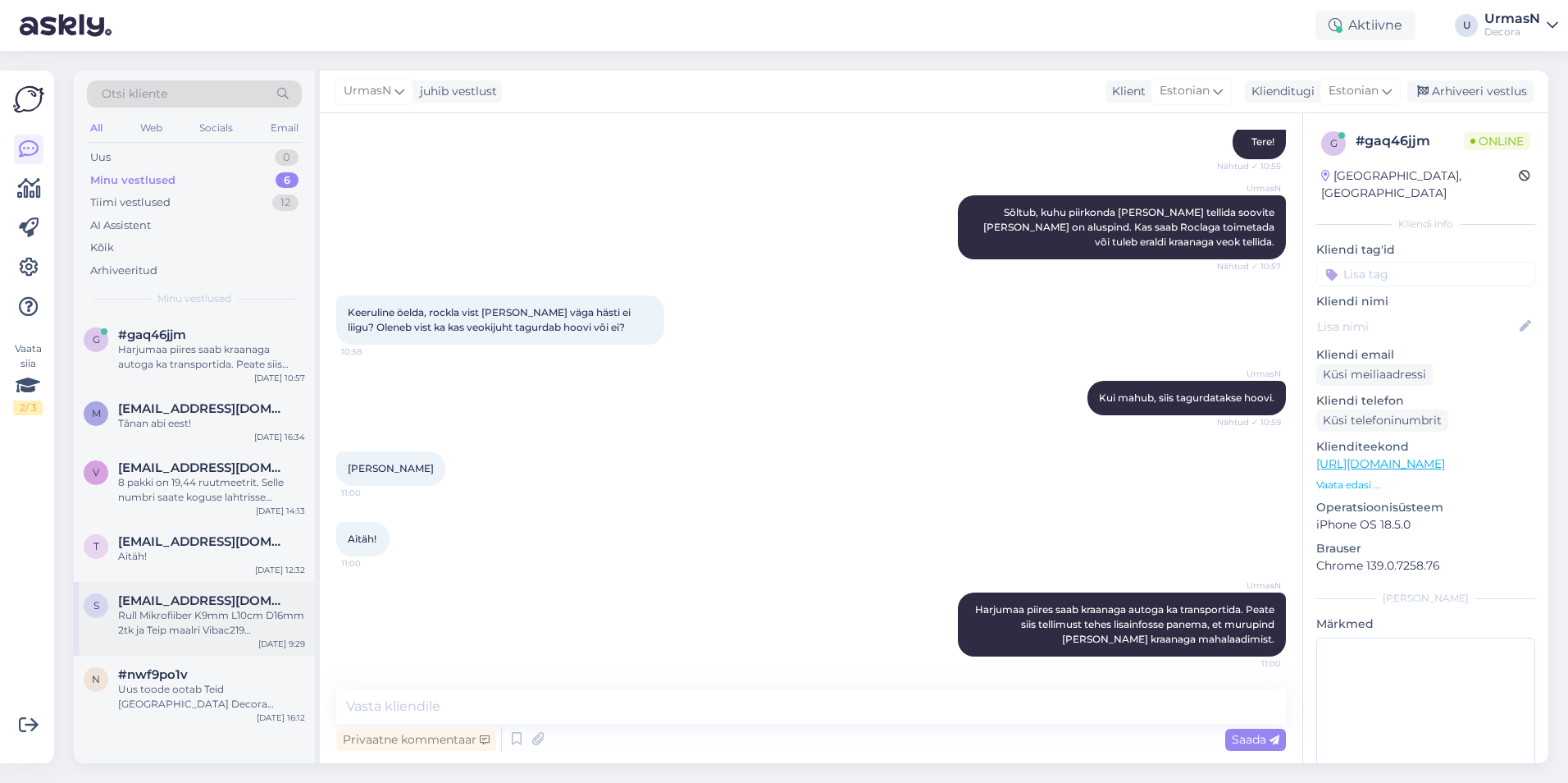
click at [224, 607] on span "[EMAIL_ADDRESS][DOMAIN_NAME]" at bounding box center [203, 600] width 171 height 14
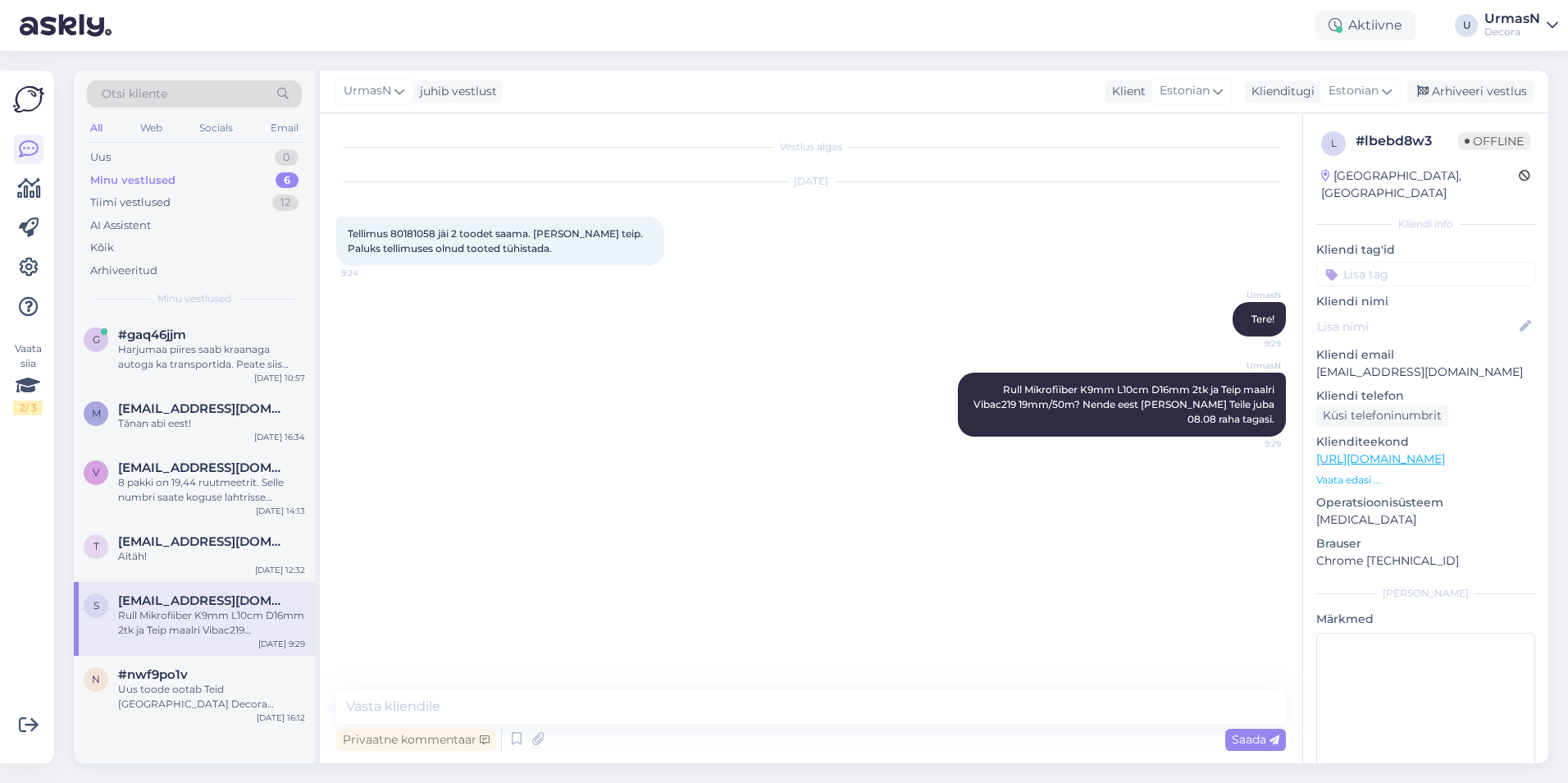
scroll to position [0, 0]
click at [1471, 90] on div "Arhiveeri vestlus" at bounding box center [1471, 91] width 126 height 22
